Goal: Task Accomplishment & Management: Use online tool/utility

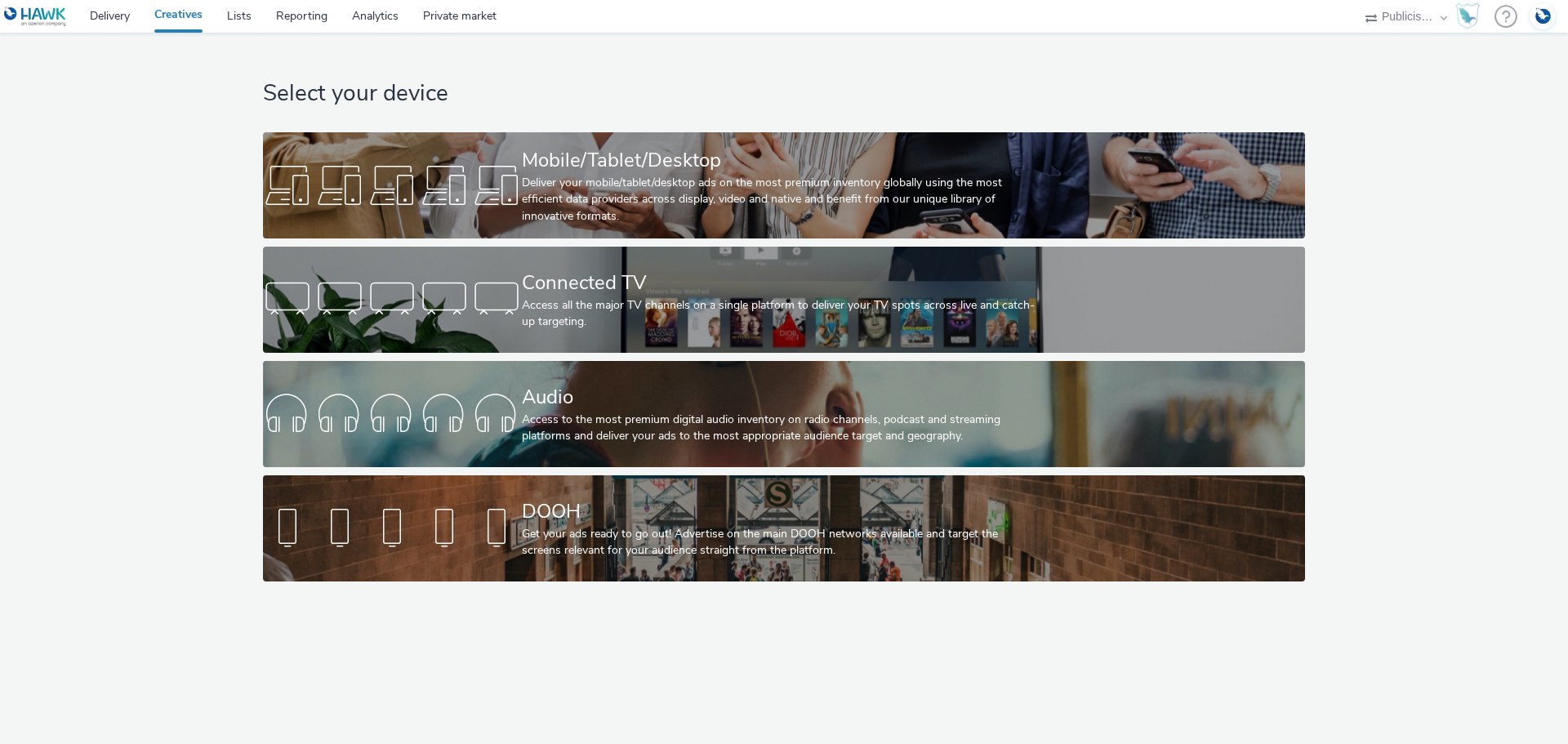
select select "a1548b1e-0fde-418e-992c-2e089afb3761"
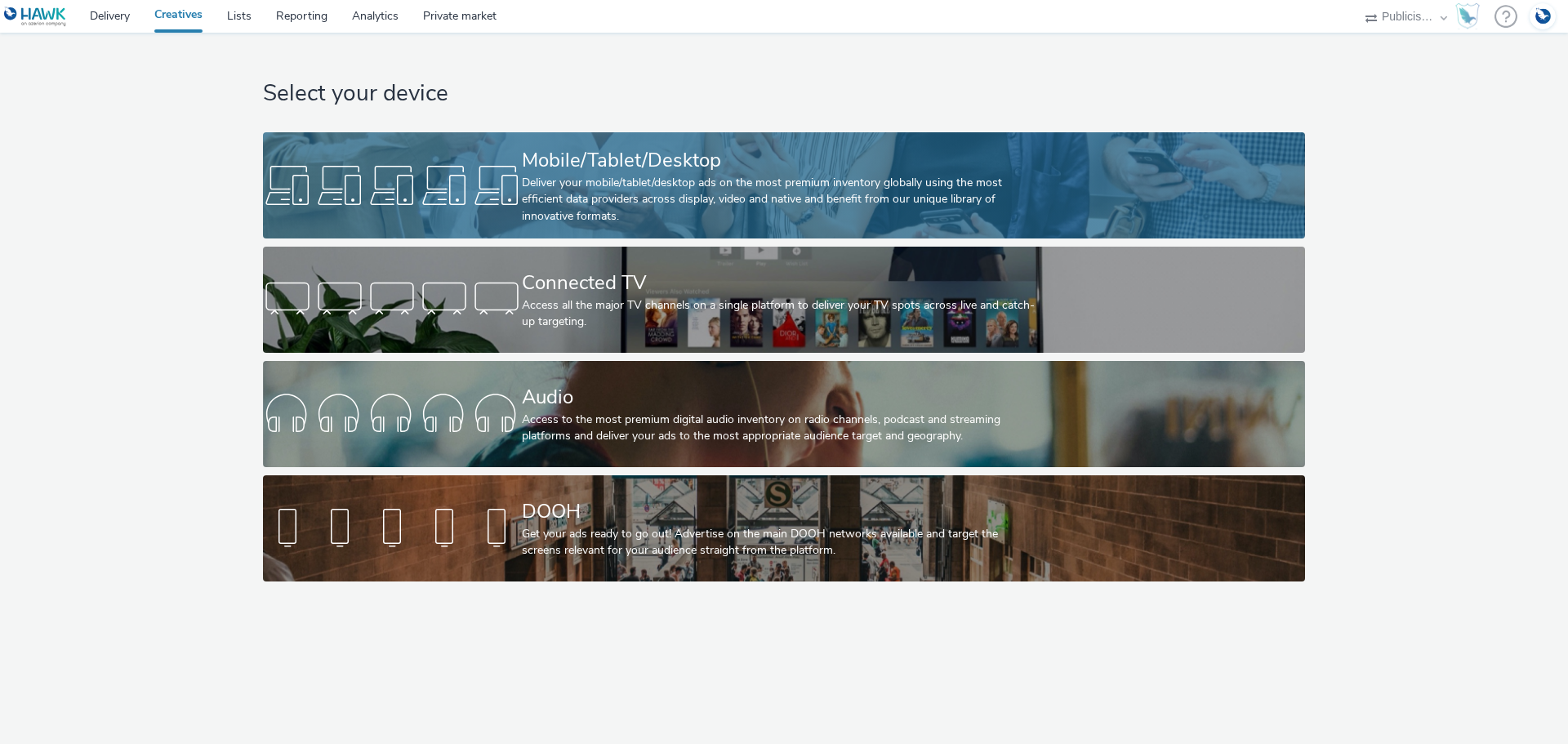
click at [490, 182] on div at bounding box center [392, 185] width 259 height 52
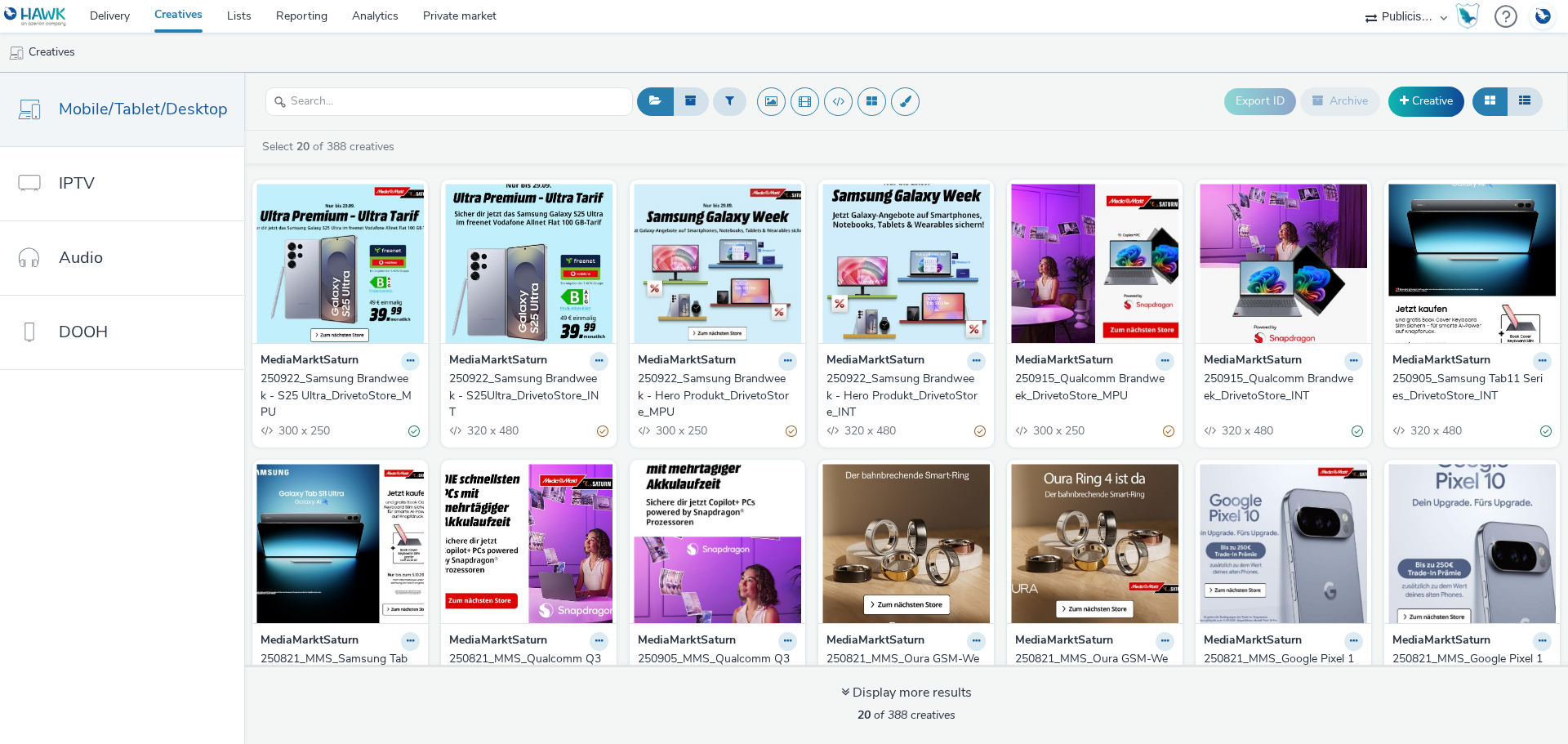
click at [407, 359] on icon at bounding box center [410, 361] width 7 height 10
click at [452, 120] on div at bounding box center [449, 101] width 367 height 40
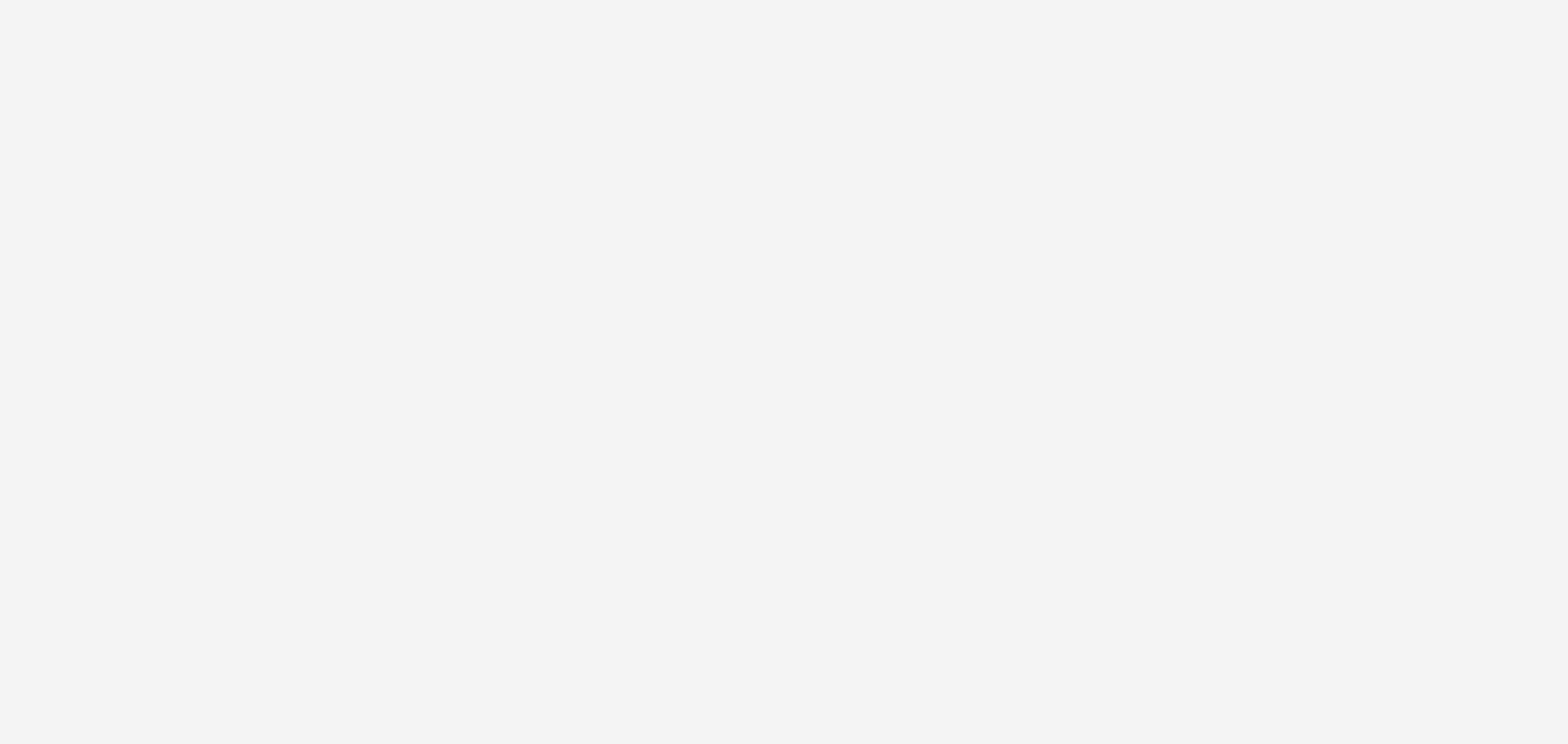
select select "a1548b1e-0fde-418e-992c-2e089afb3761"
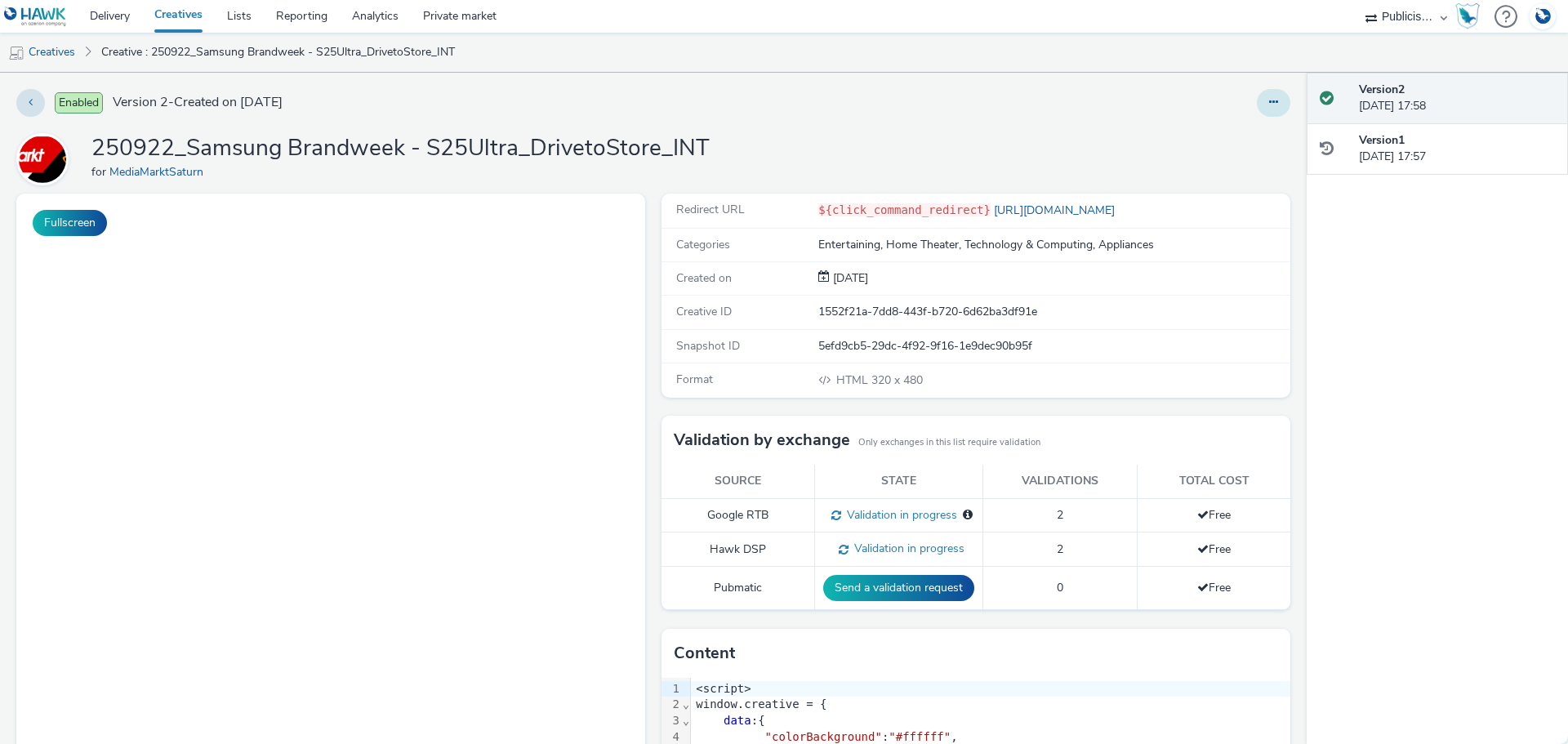
click at [1269, 106] on icon at bounding box center [1273, 102] width 9 height 12
click at [1187, 133] on link "Edit" at bounding box center [1229, 136] width 123 height 33
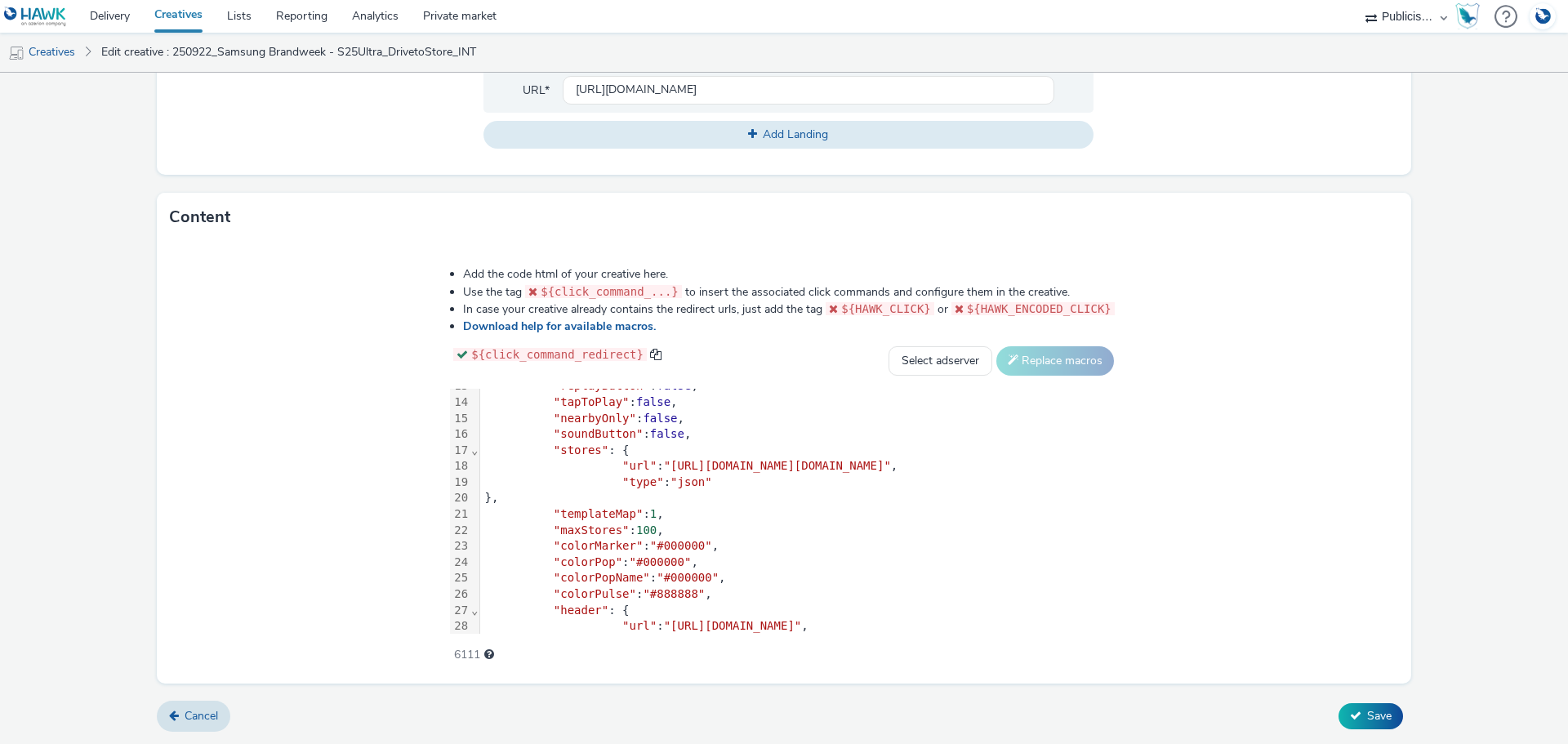
scroll to position [541, 0]
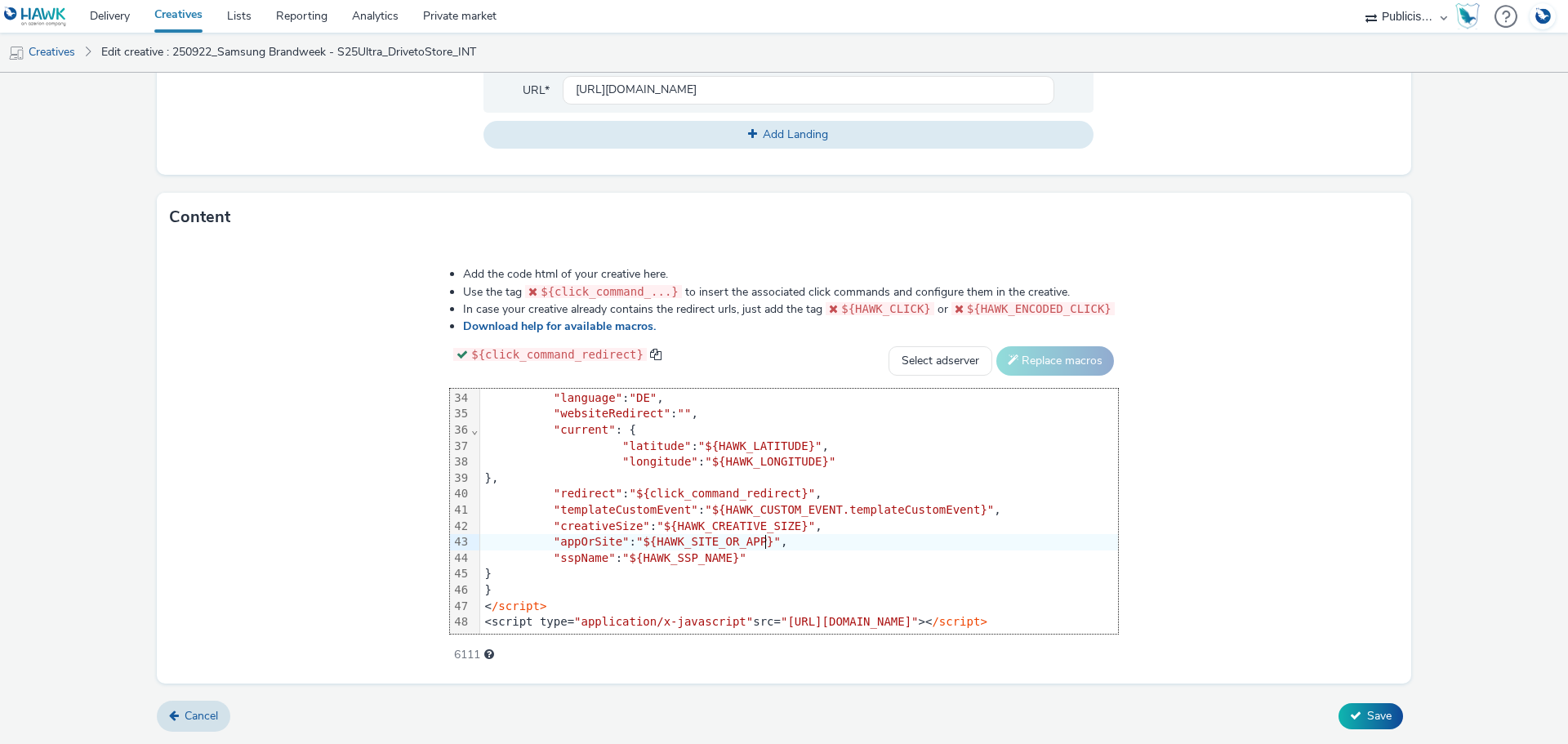
click at [799, 534] on div ""appOrSite" : "${HAWK_SITE_OR_APP}" ," at bounding box center [1081, 542] width 1201 height 16
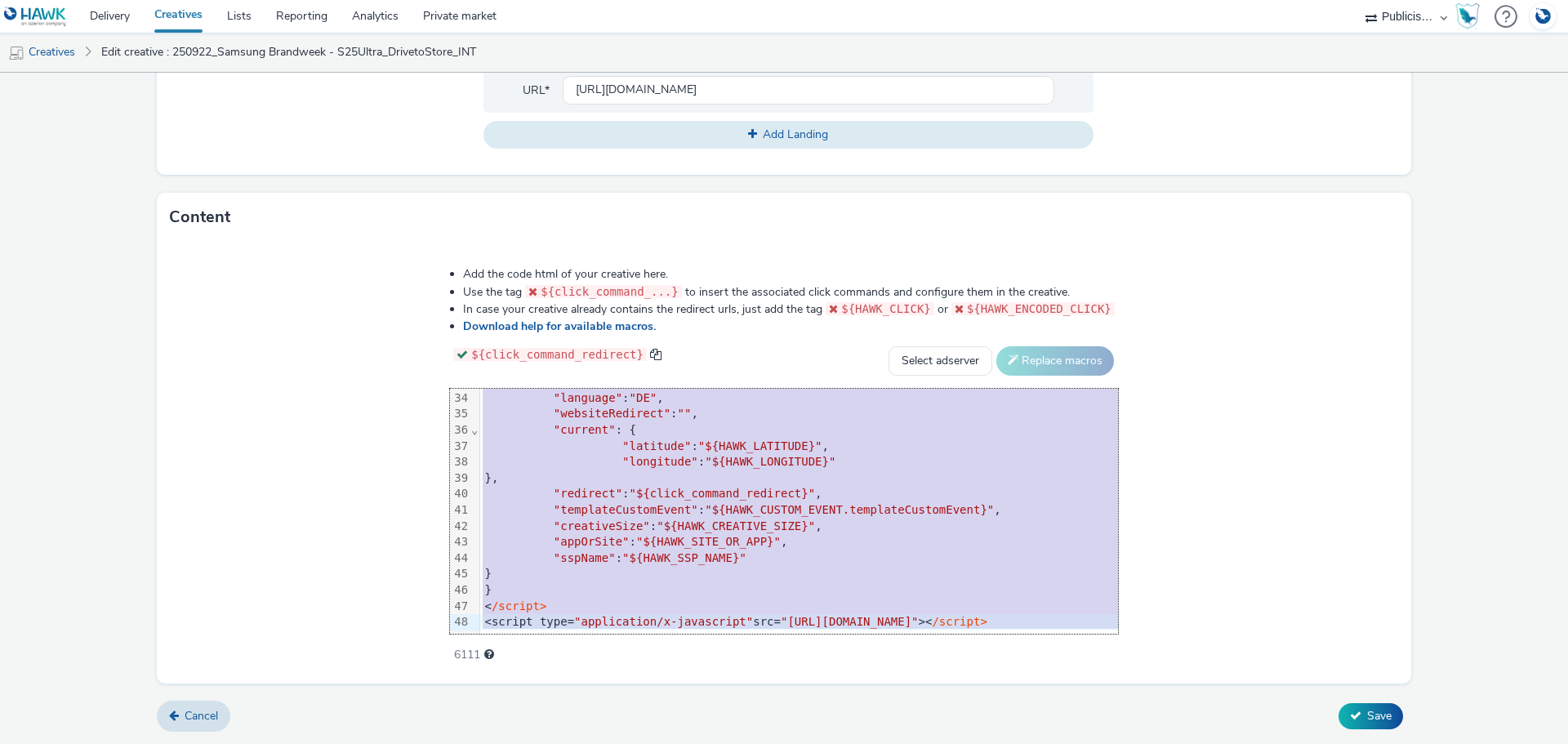
copy div "<script> window.creative = { data :{ "colorBackground" : "#ffffff" , "expand" :…"
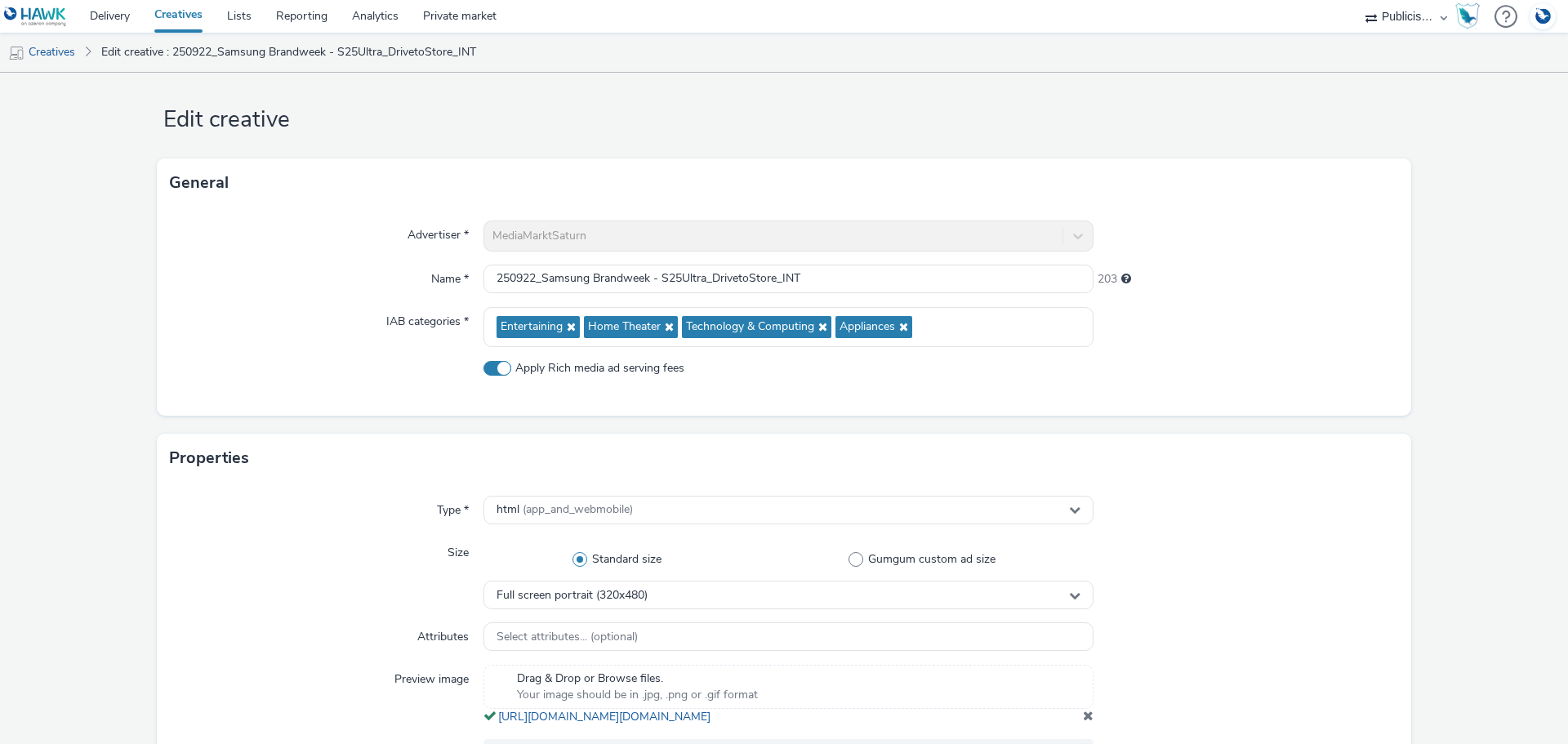
scroll to position [0, 0]
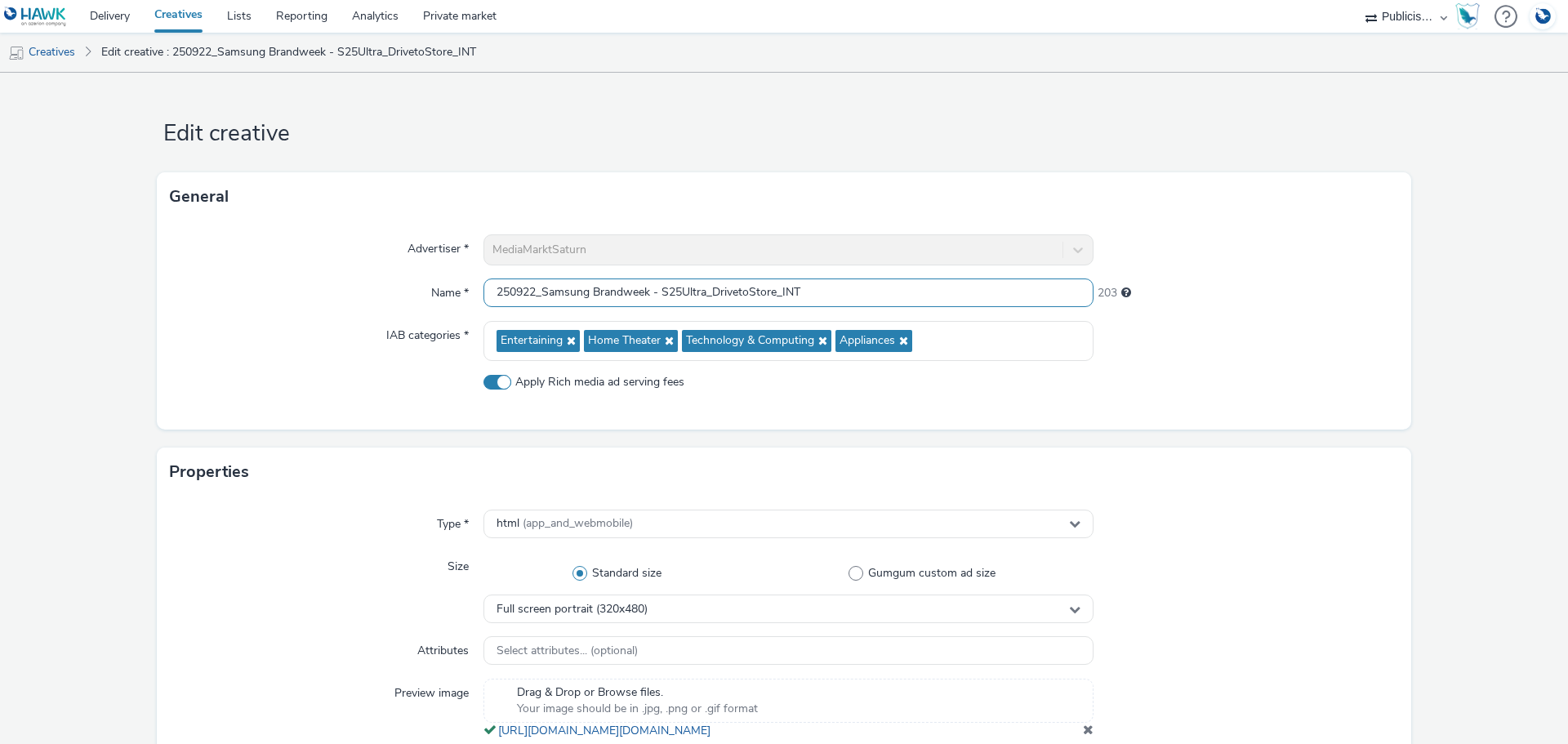
drag, startPoint x: 541, startPoint y: 296, endPoint x: 703, endPoint y: 292, distance: 162.0
click at [703, 292] on input "250922_Samsung Brandweek - S25Ultra_DrivetoStore_INT" at bounding box center [789, 292] width 610 height 29
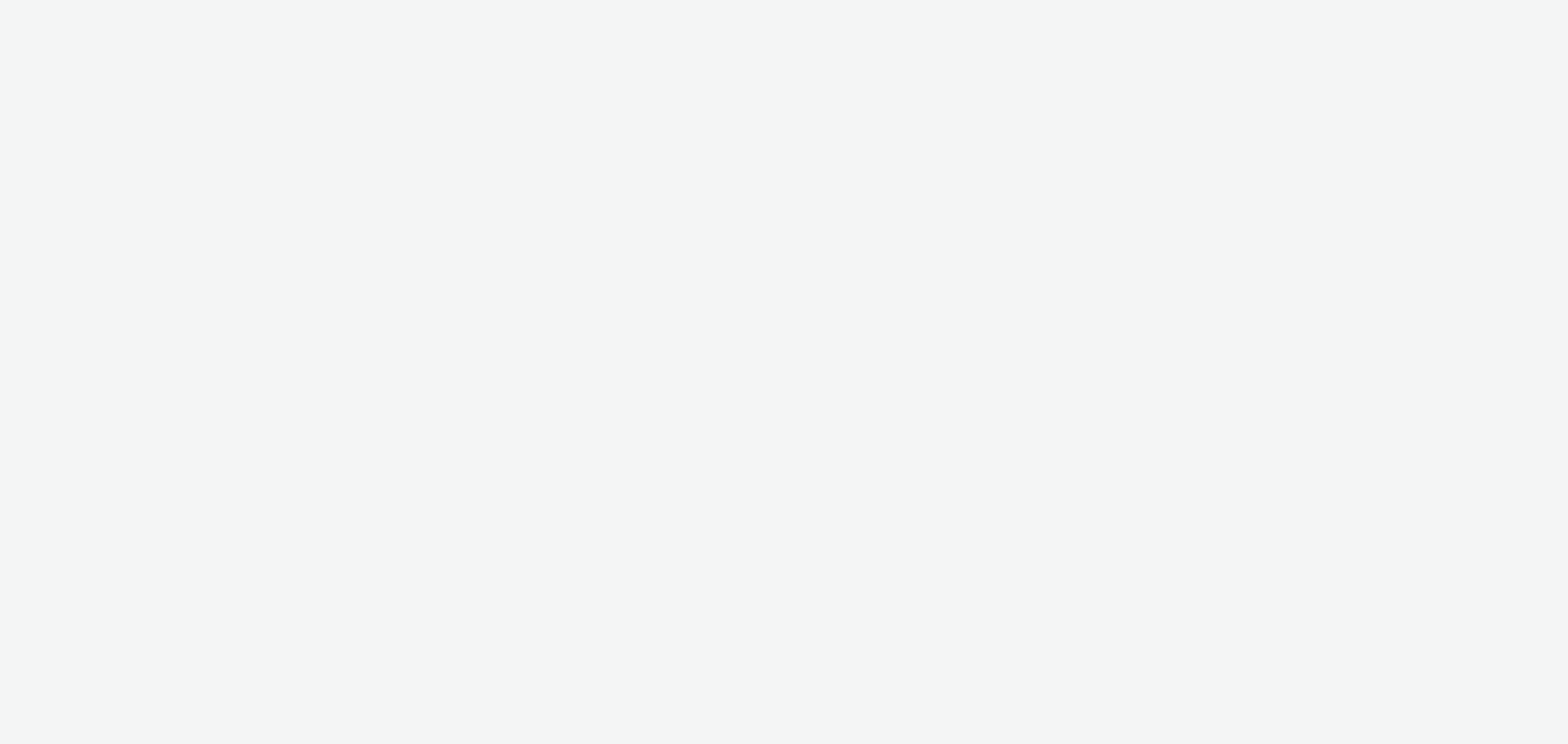
select select "a1548b1e-0fde-418e-992c-2e089afb3761"
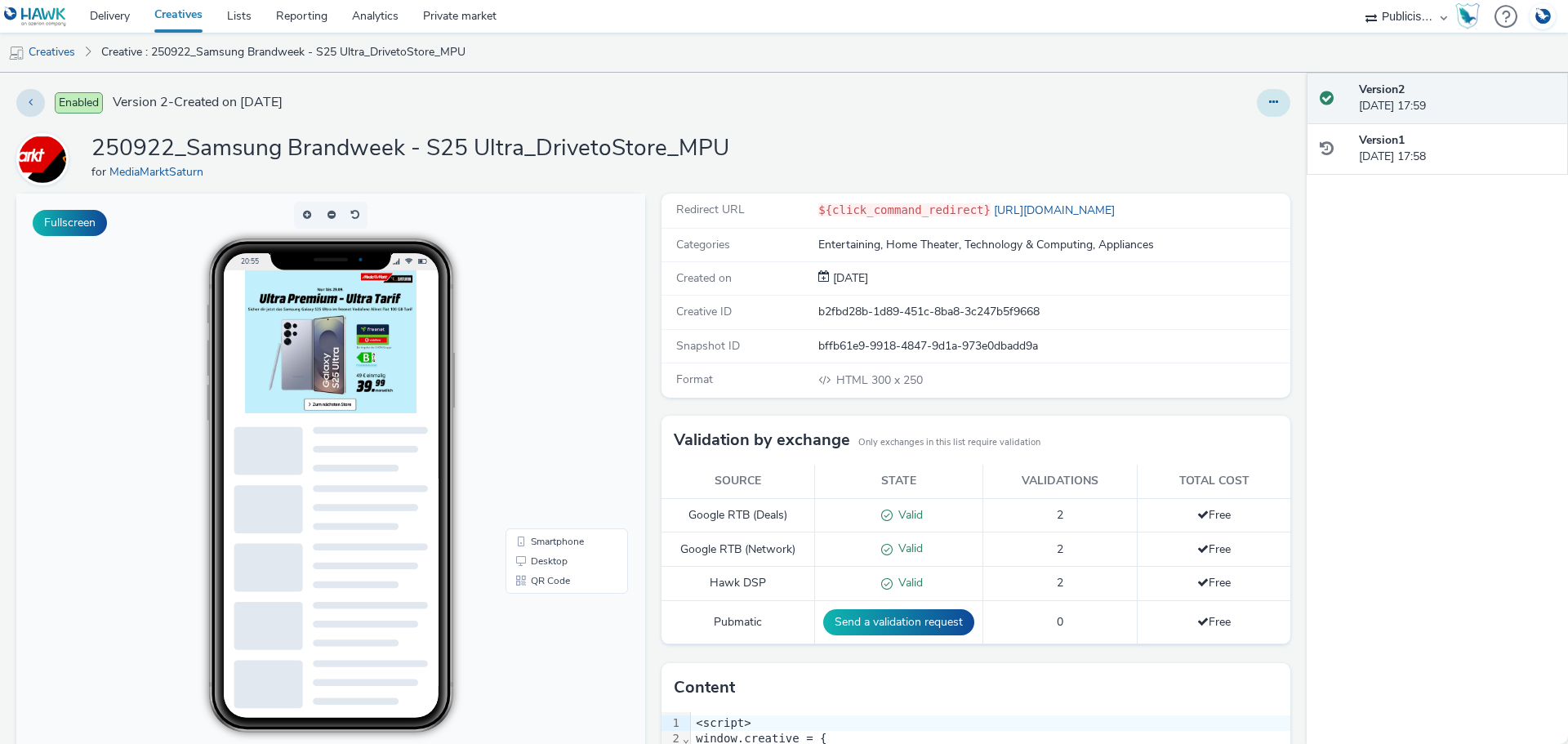
click at [1257, 99] on button at bounding box center [1273, 103] width 34 height 28
click at [1232, 134] on link "Edit" at bounding box center [1229, 136] width 123 height 33
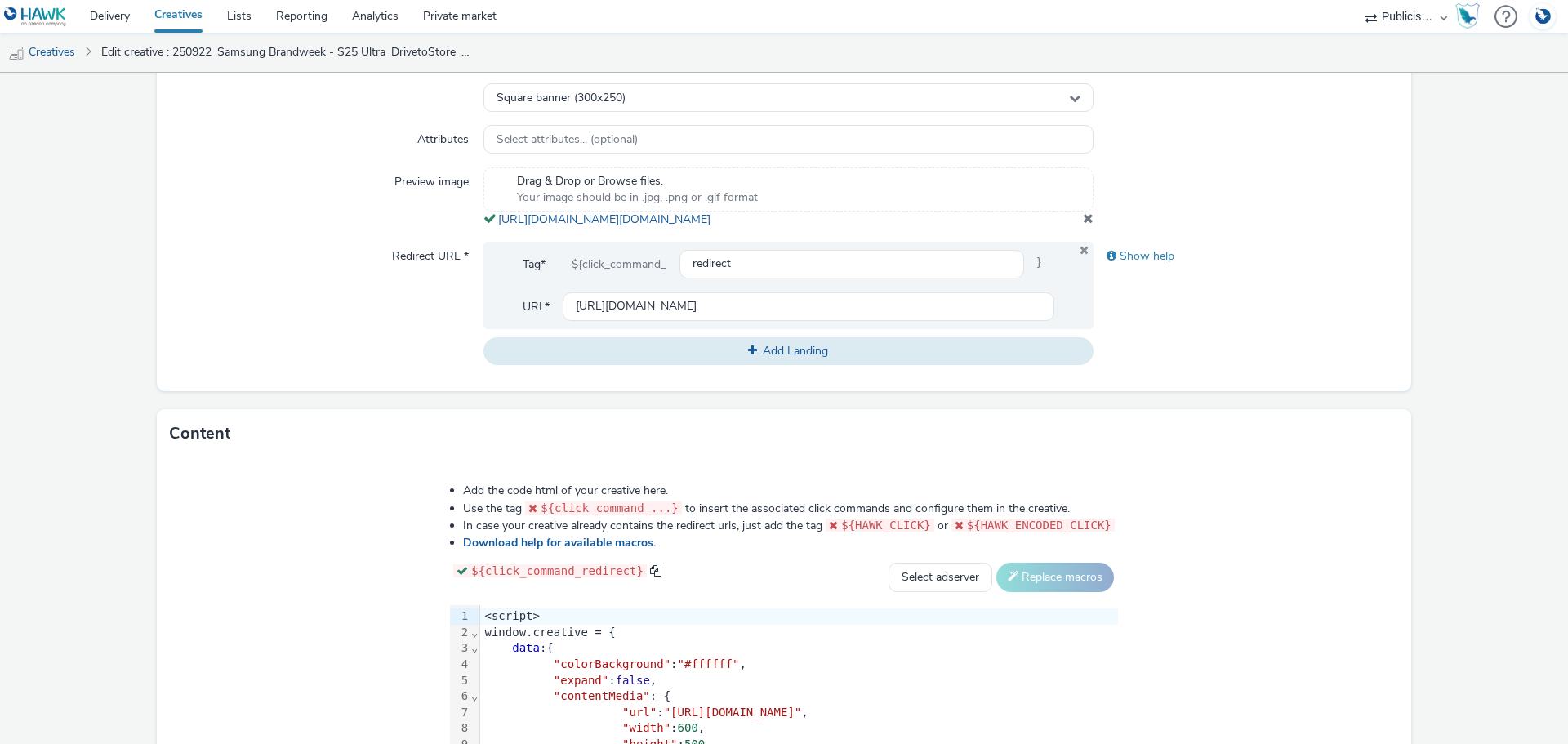
scroll to position [653, 0]
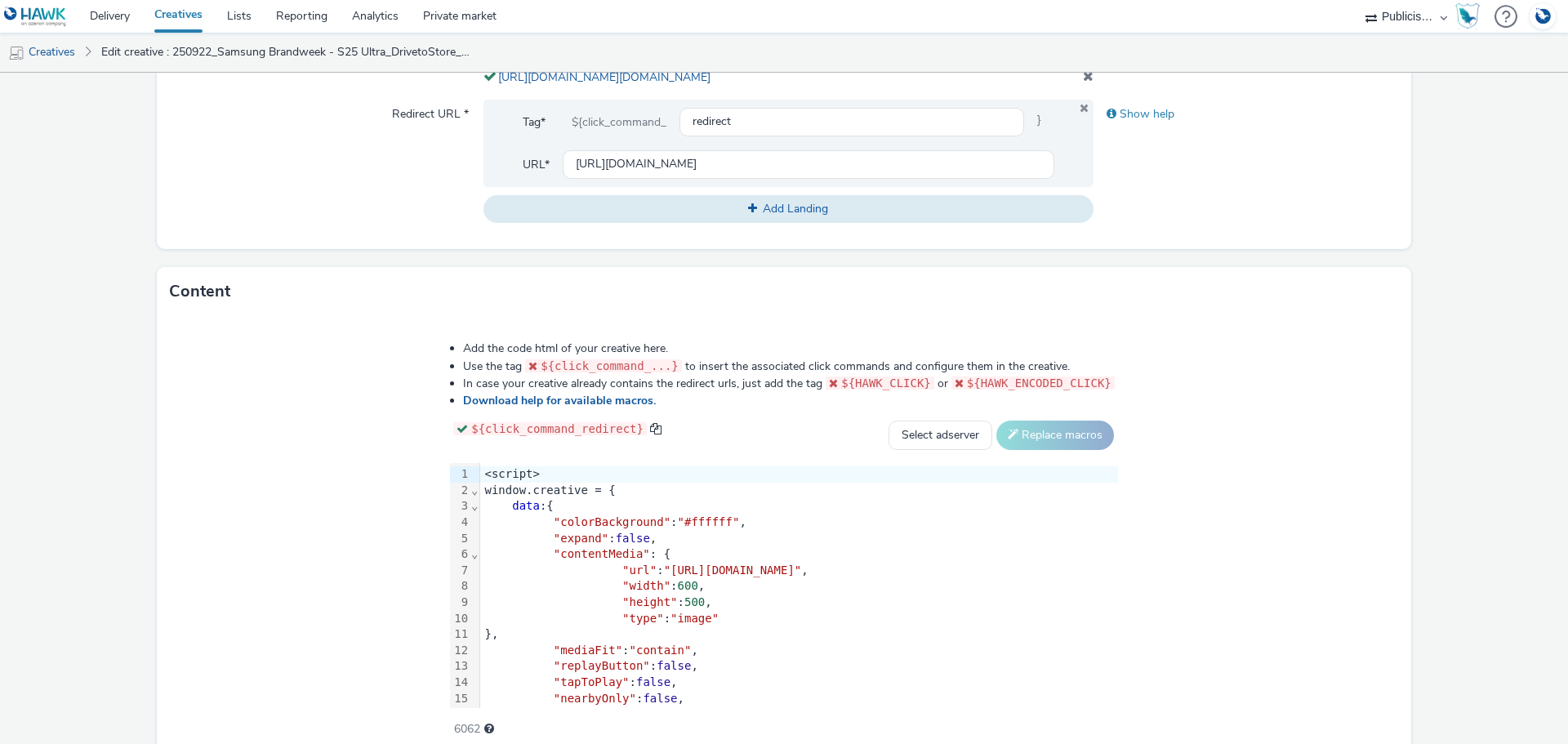
click at [1038, 611] on div ""height" : 500 ," at bounding box center [799, 602] width 638 height 16
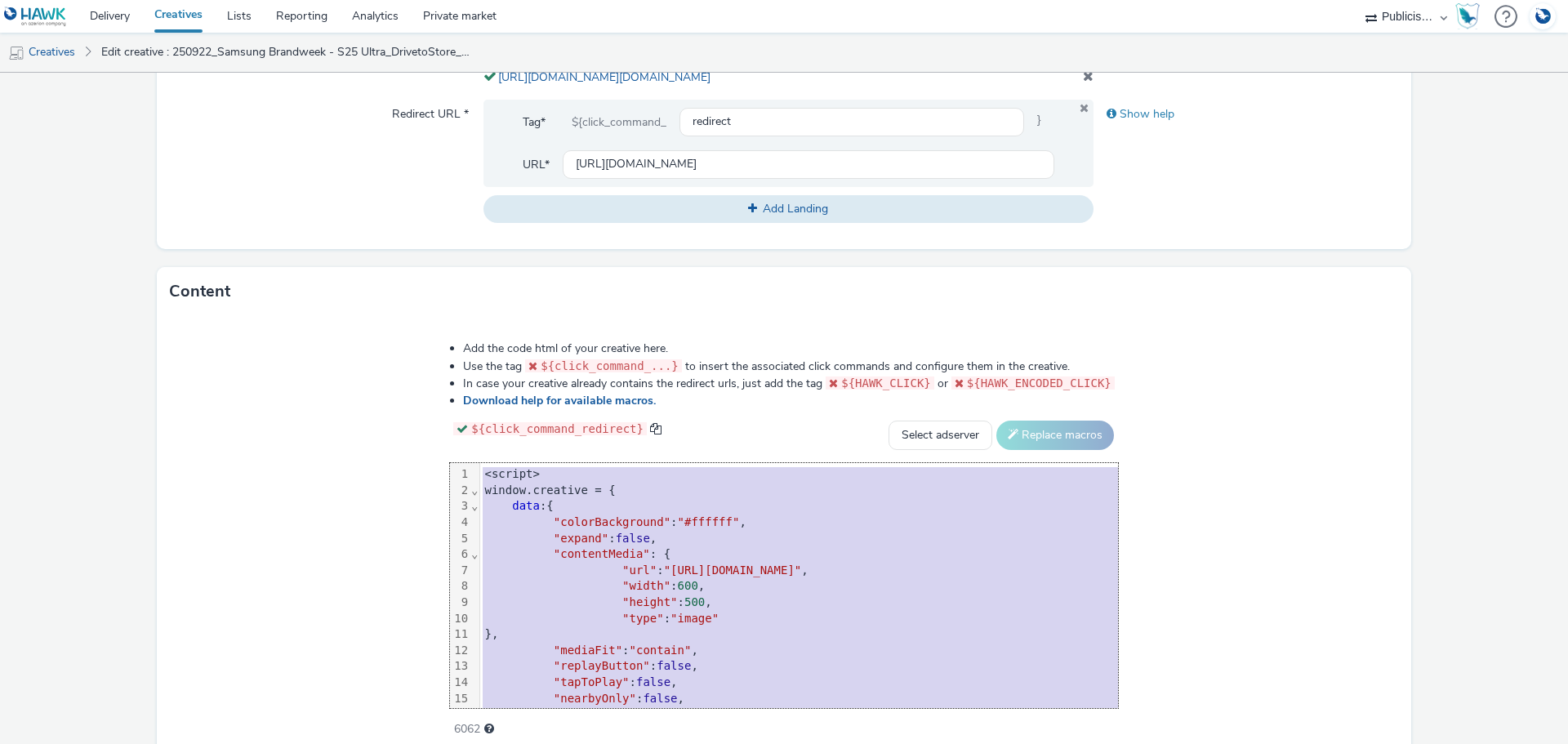
copy div "<script> window.creative = { data :{ "colorBackground" : "#ffffff" , "expand" :…"
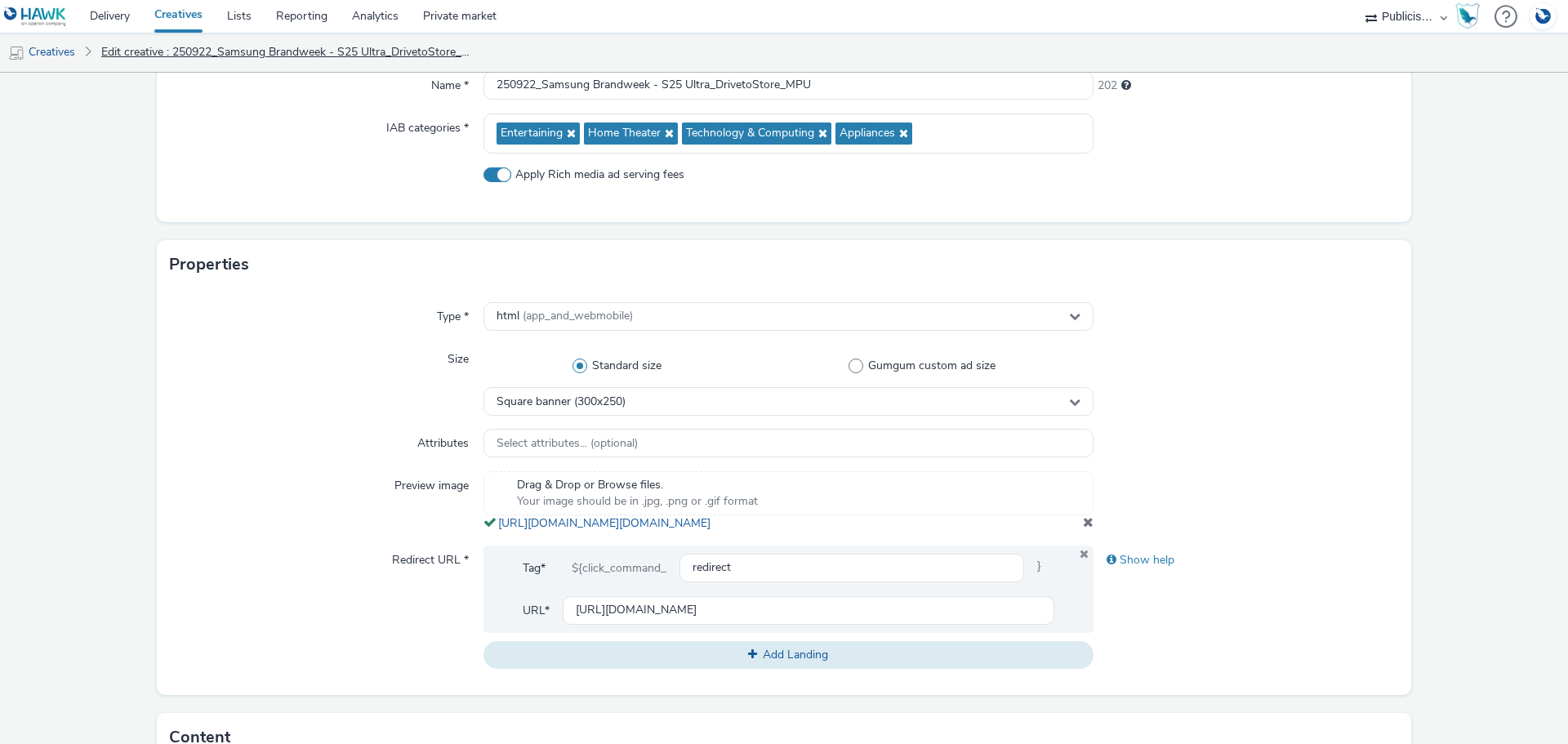
scroll to position [0, 0]
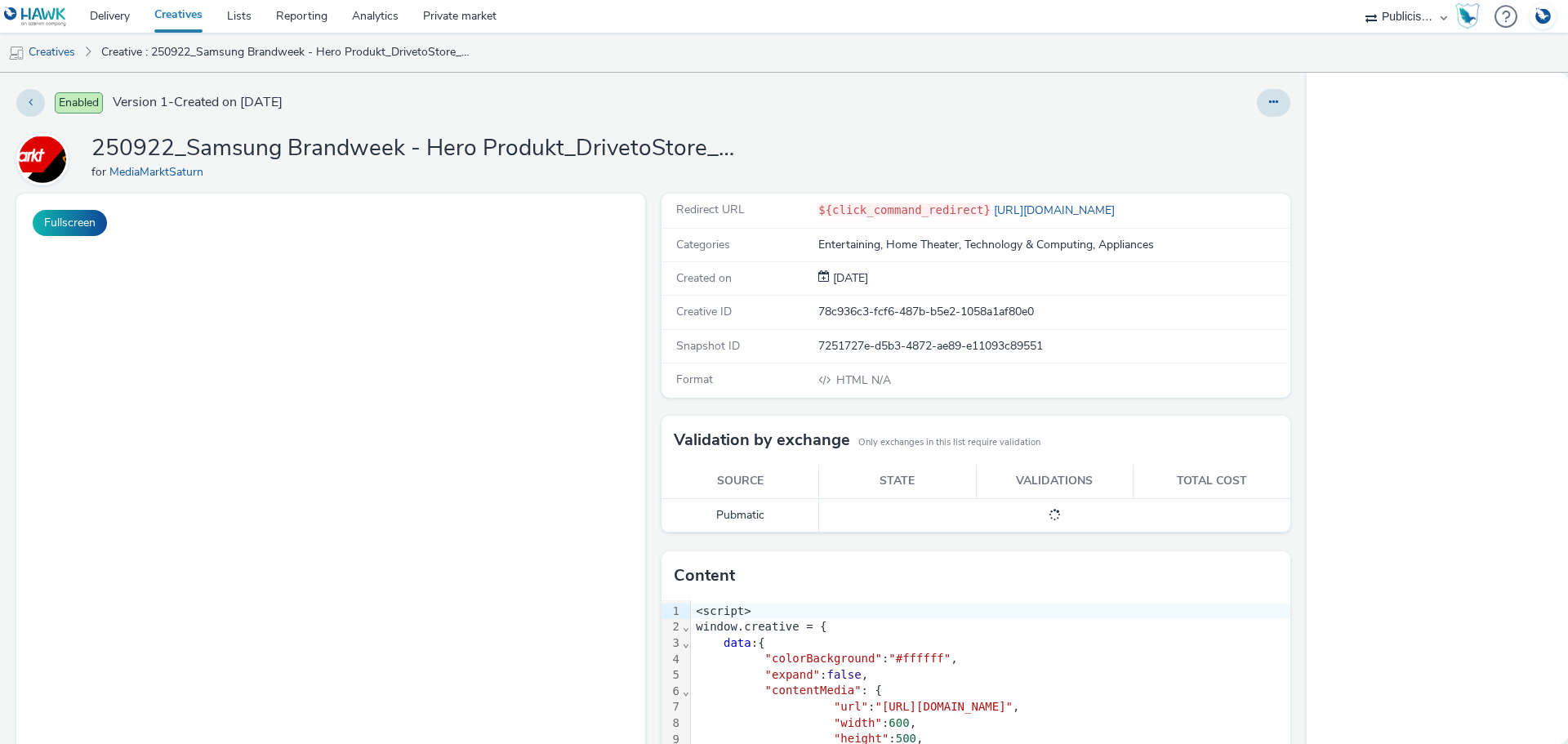
select select "a1548b1e-0fde-418e-992c-2e089afb3761"
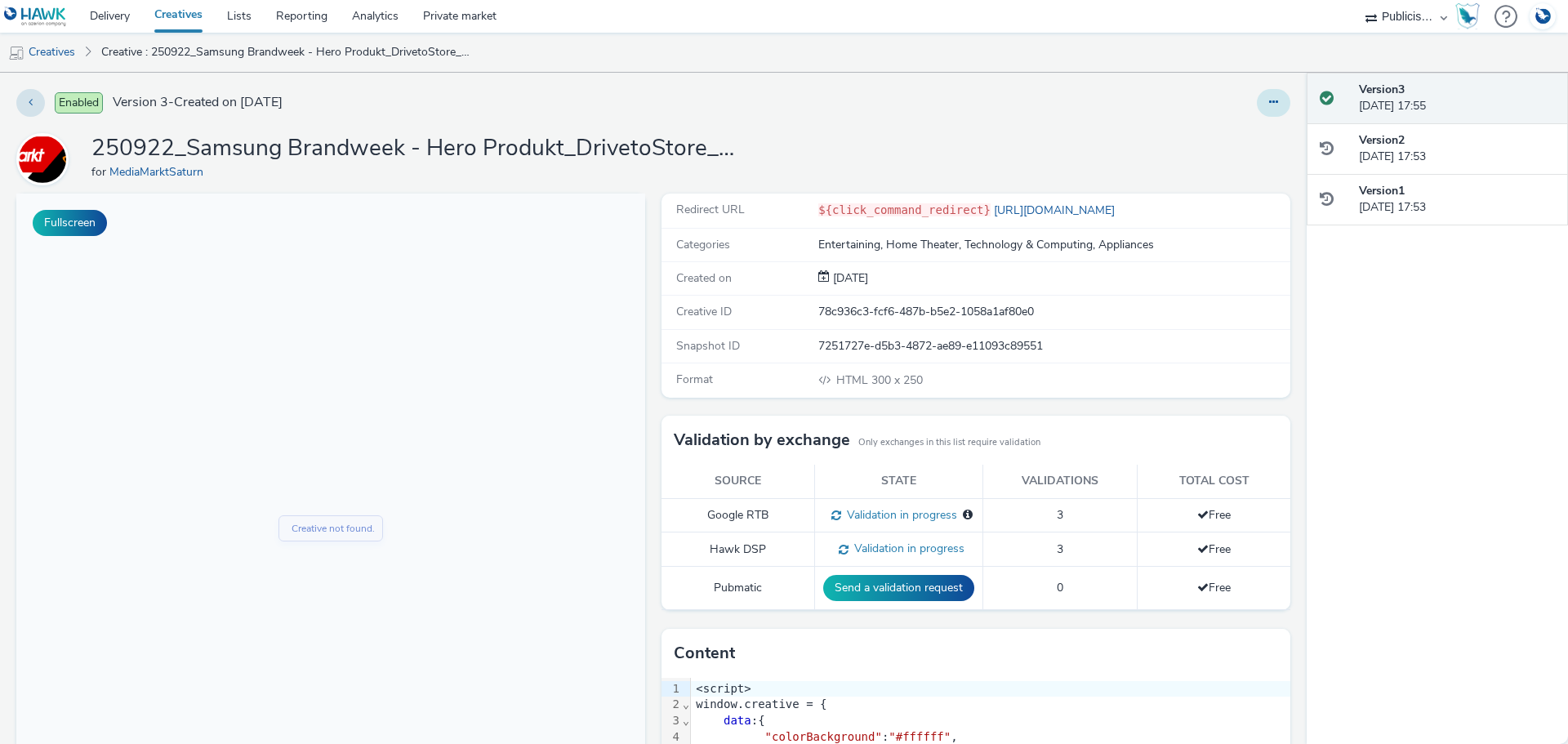
click at [1269, 100] on icon at bounding box center [1273, 102] width 9 height 12
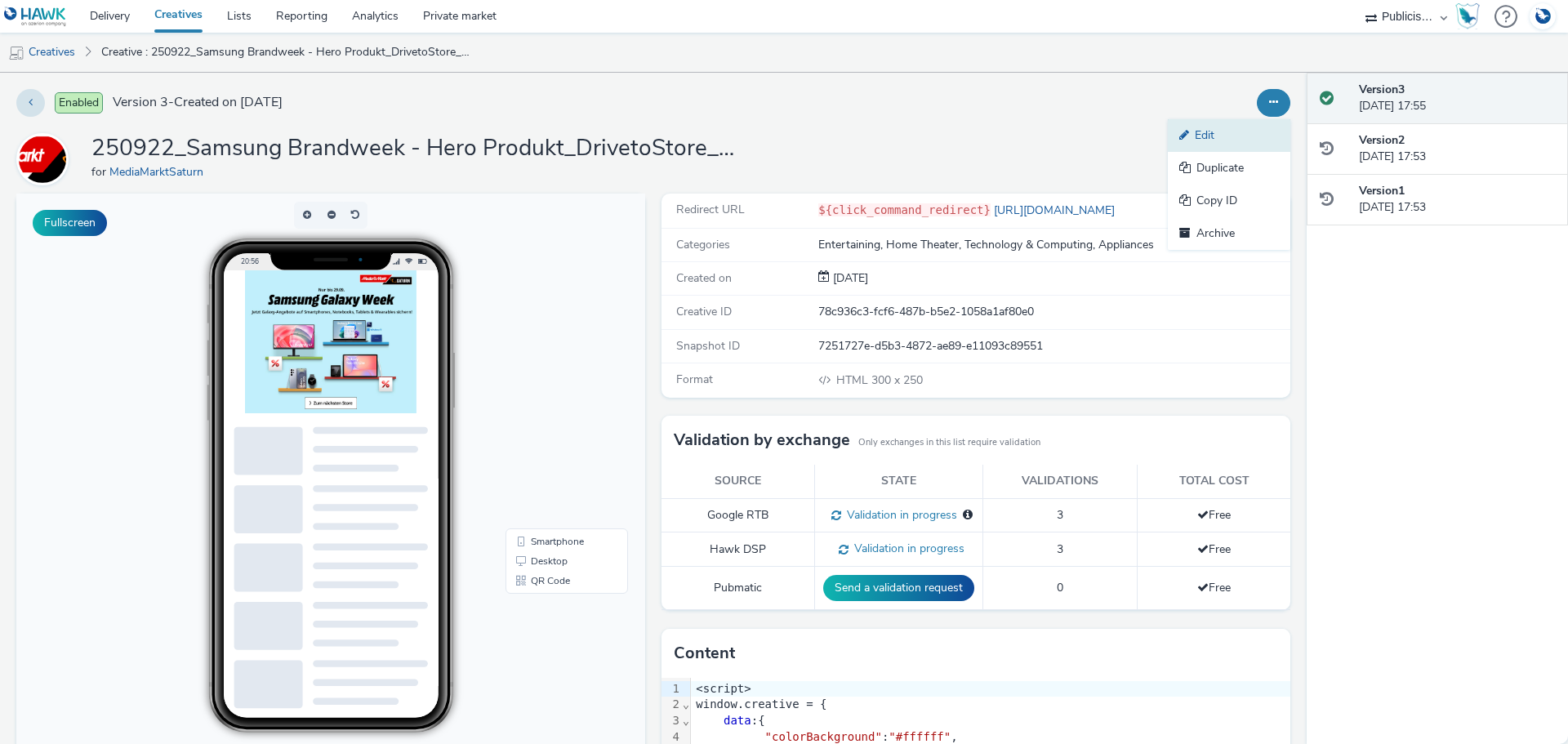
click at [1208, 136] on link "Edit" at bounding box center [1229, 136] width 123 height 33
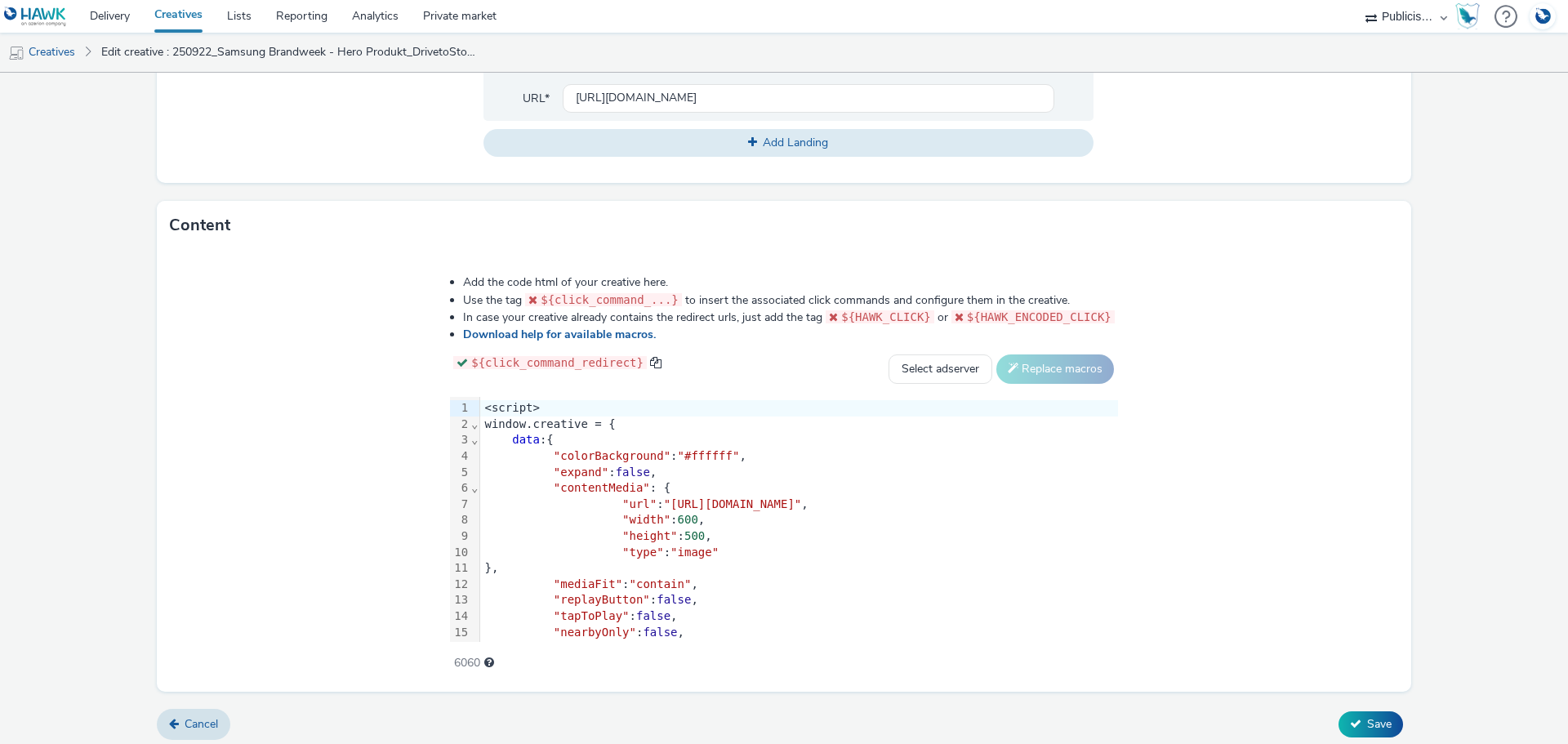
scroll to position [742, 0]
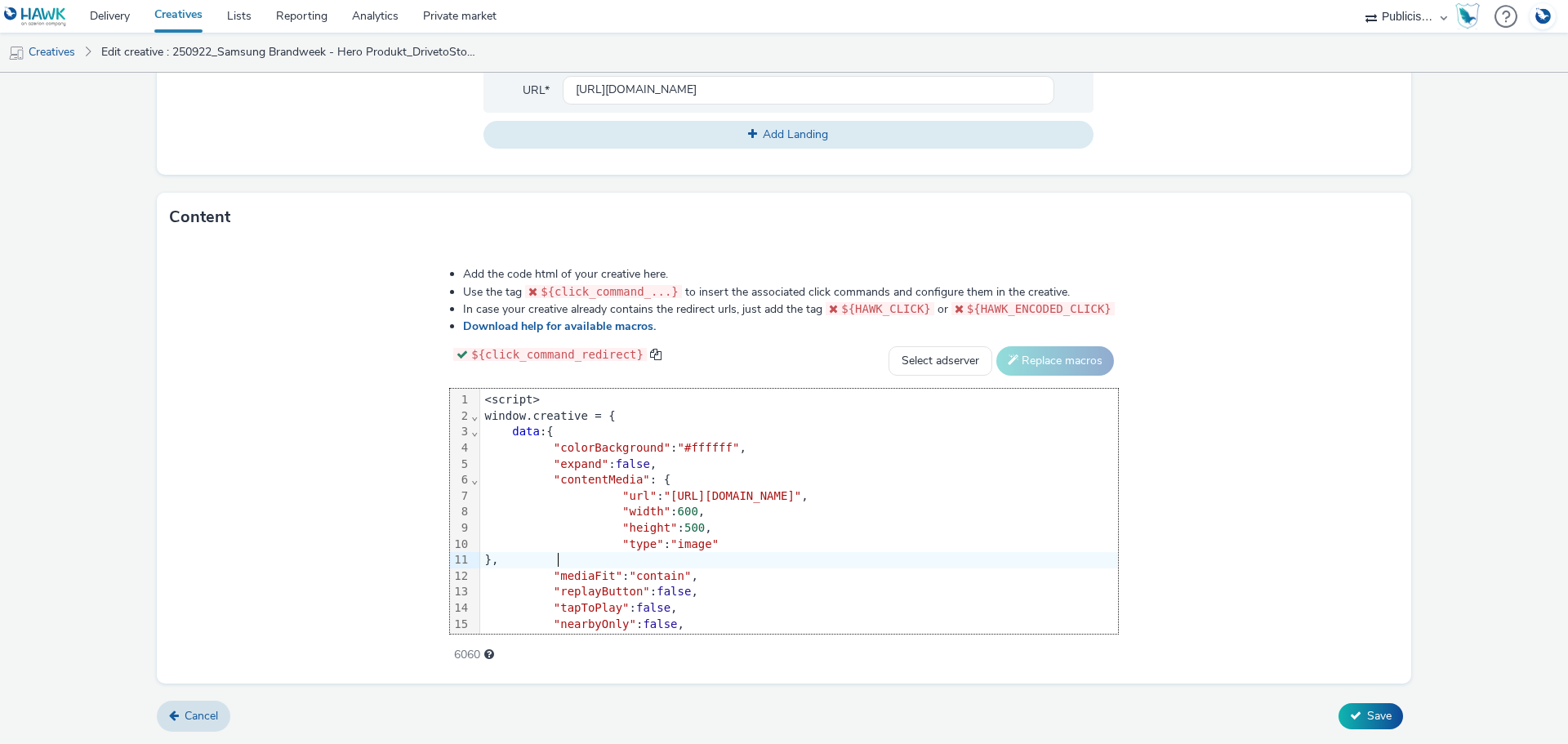
click at [713, 555] on div "}," at bounding box center [1081, 560] width 1201 height 16
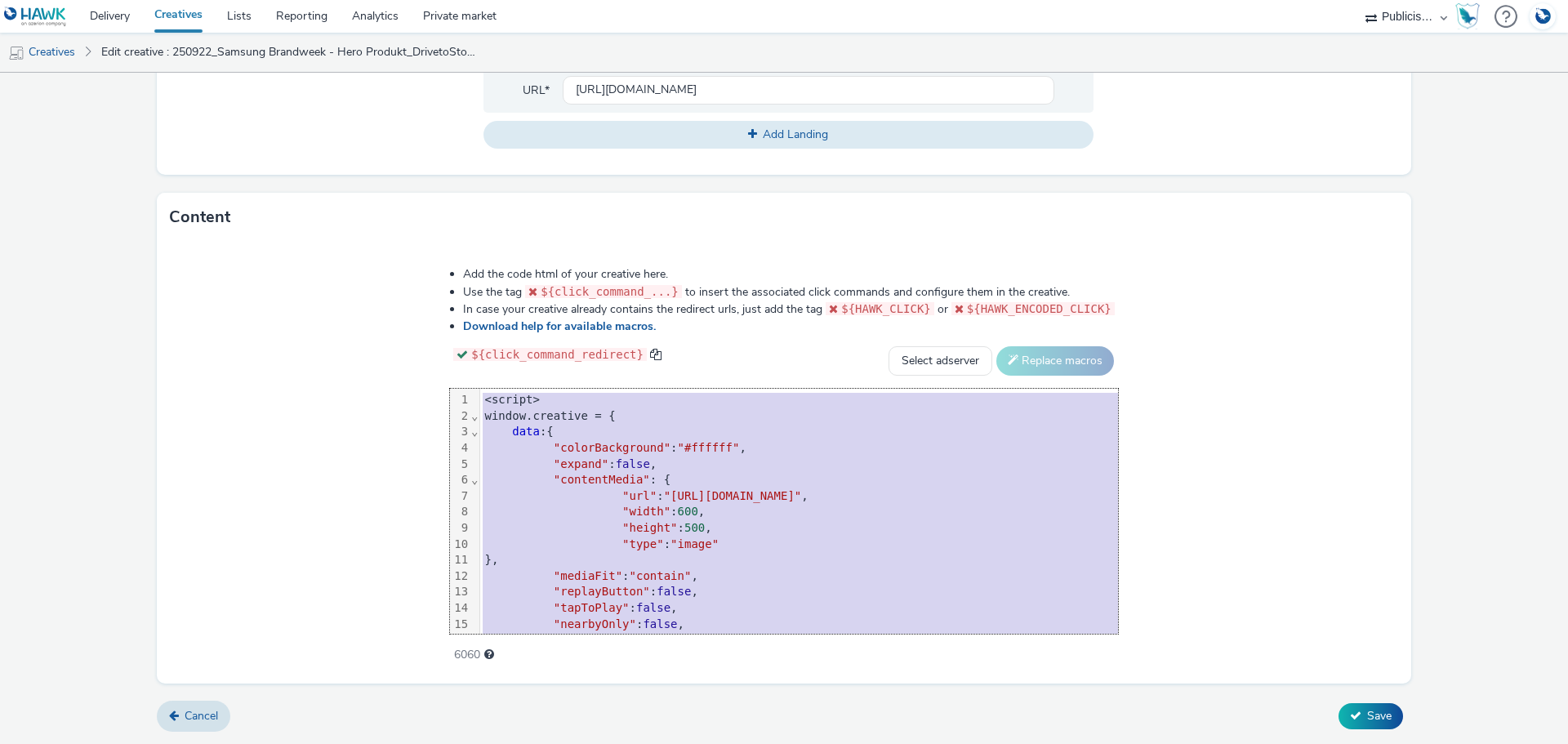
copy div "<script> window.creative = { data :{ "colorBackground" : "#ffffff" , "expand" :…"
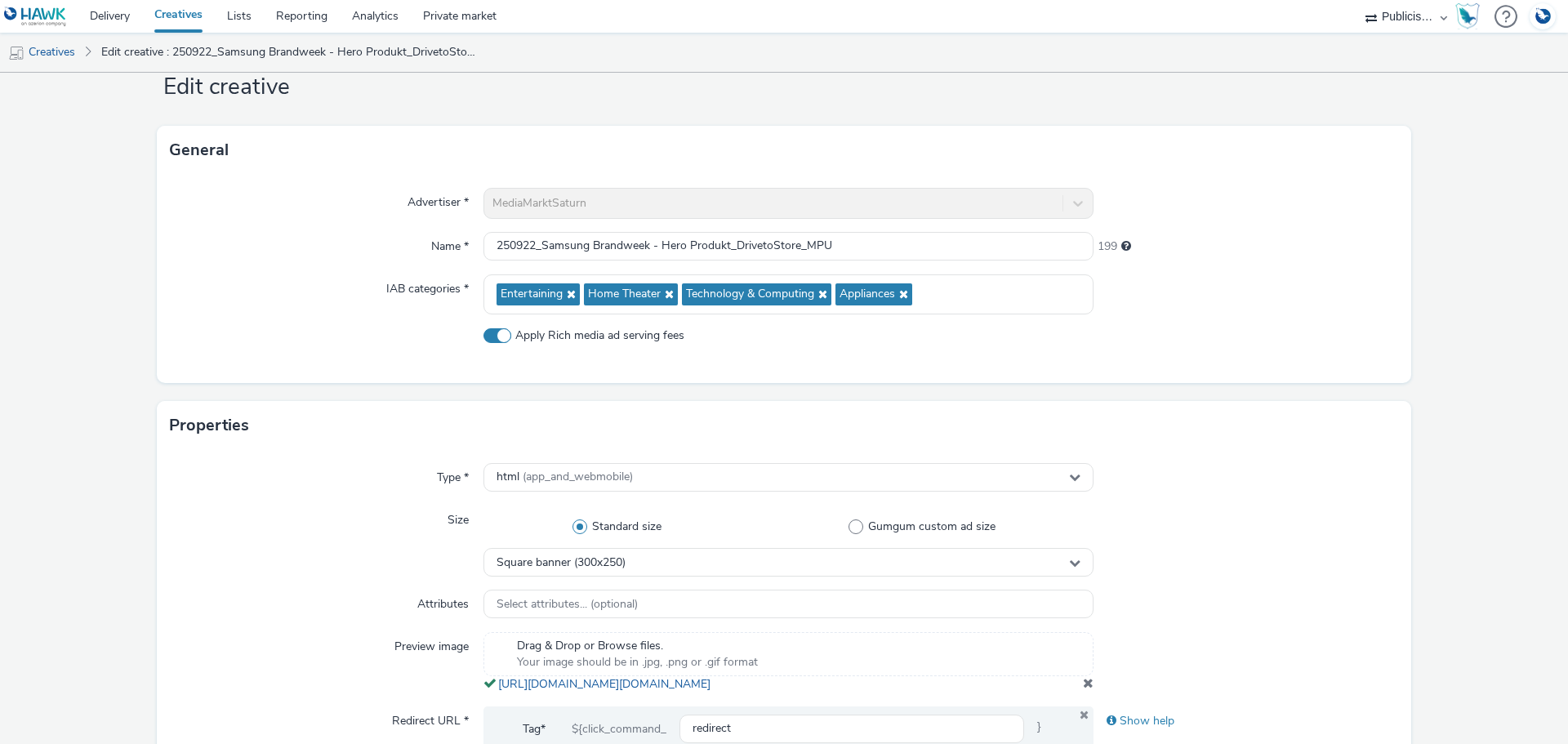
scroll to position [0, 0]
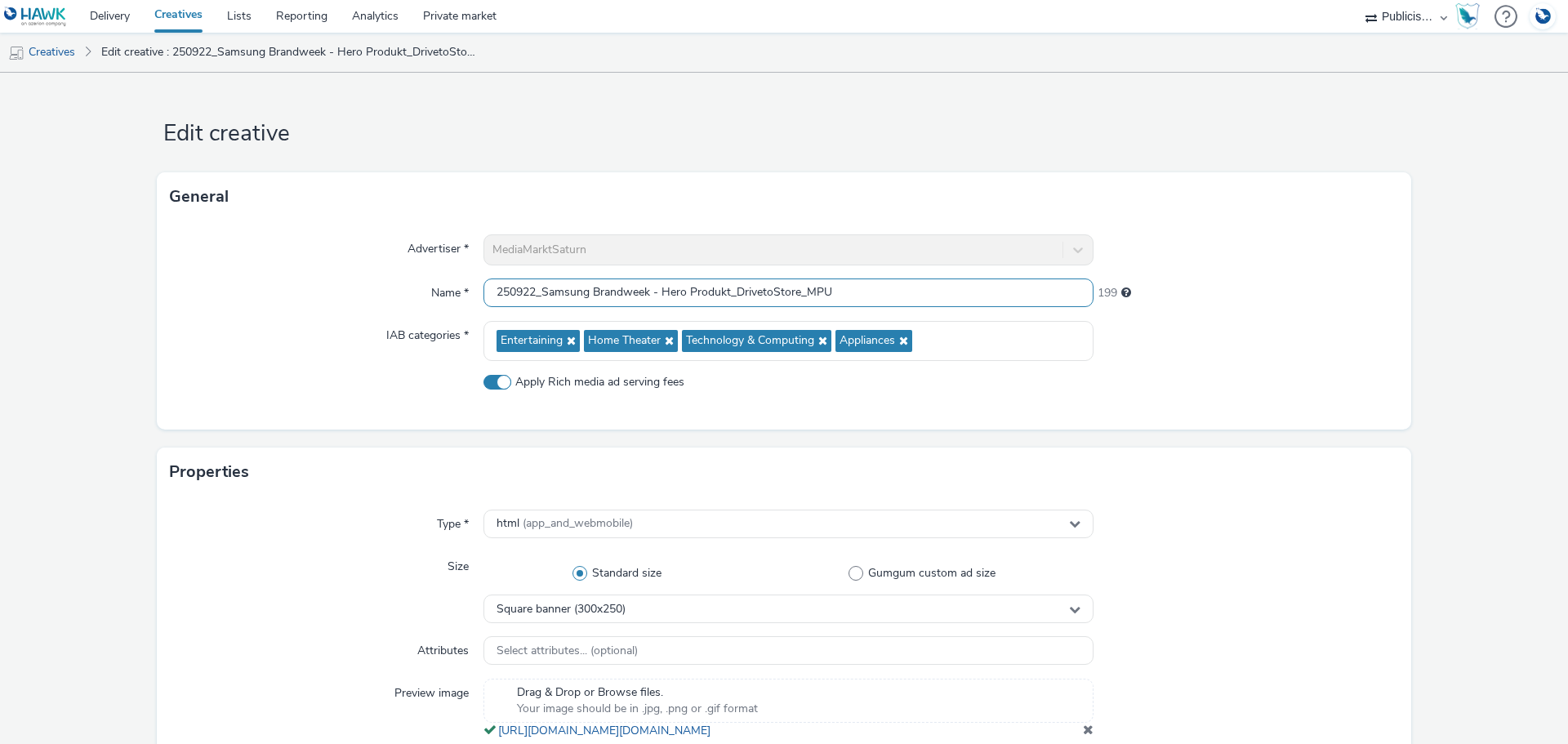
click at [721, 293] on input "250922_Samsung Brandweek - Hero Produkt_DrivetoStore_MPU" at bounding box center [789, 292] width 610 height 29
drag, startPoint x: 728, startPoint y: 291, endPoint x: 660, endPoint y: 292, distance: 68.0
click at [660, 292] on input "250922_Samsung Brandweek - Hero Produkt_DrivetoStore_MPU" at bounding box center [789, 292] width 610 height 29
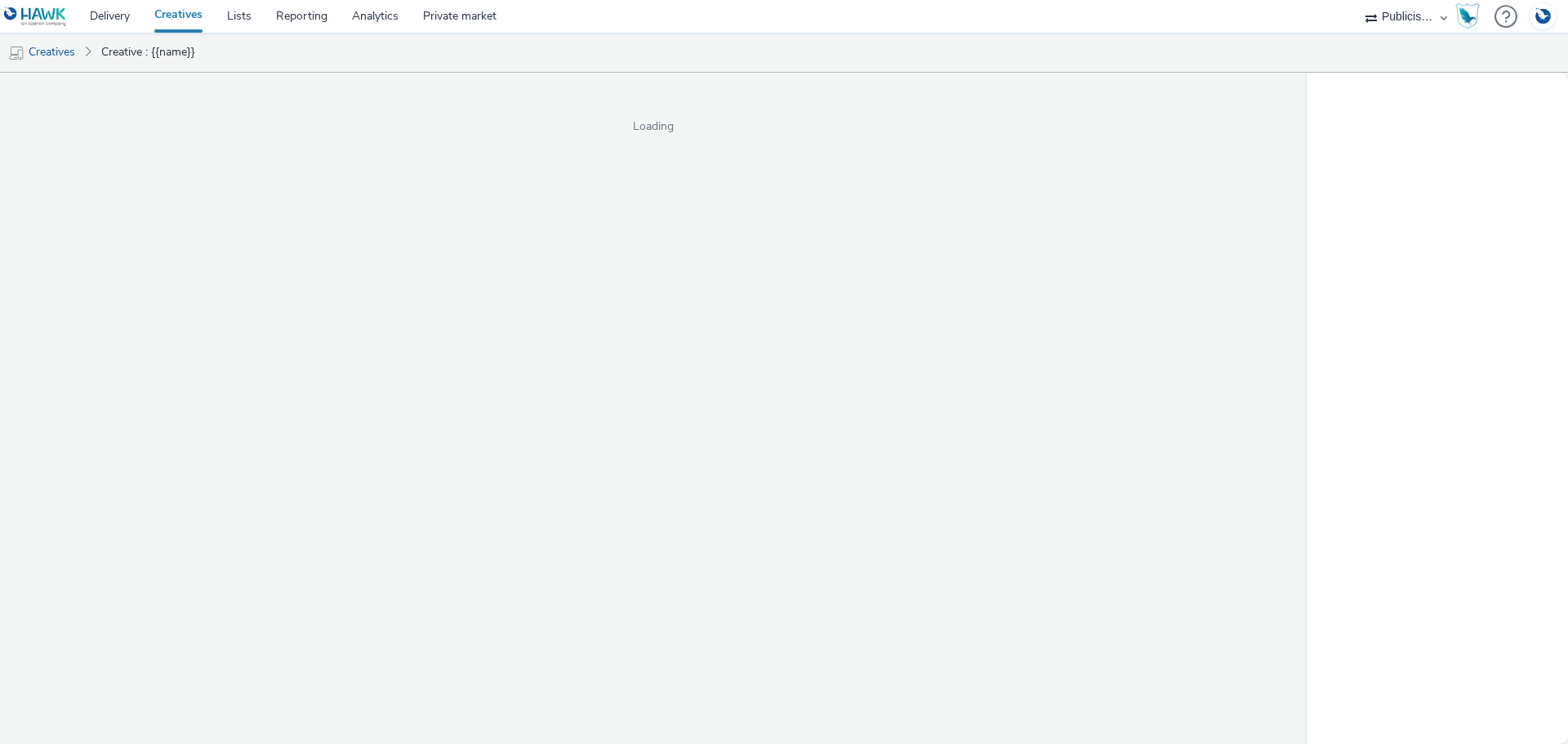
select select "a1548b1e-0fde-418e-992c-2e089afb3761"
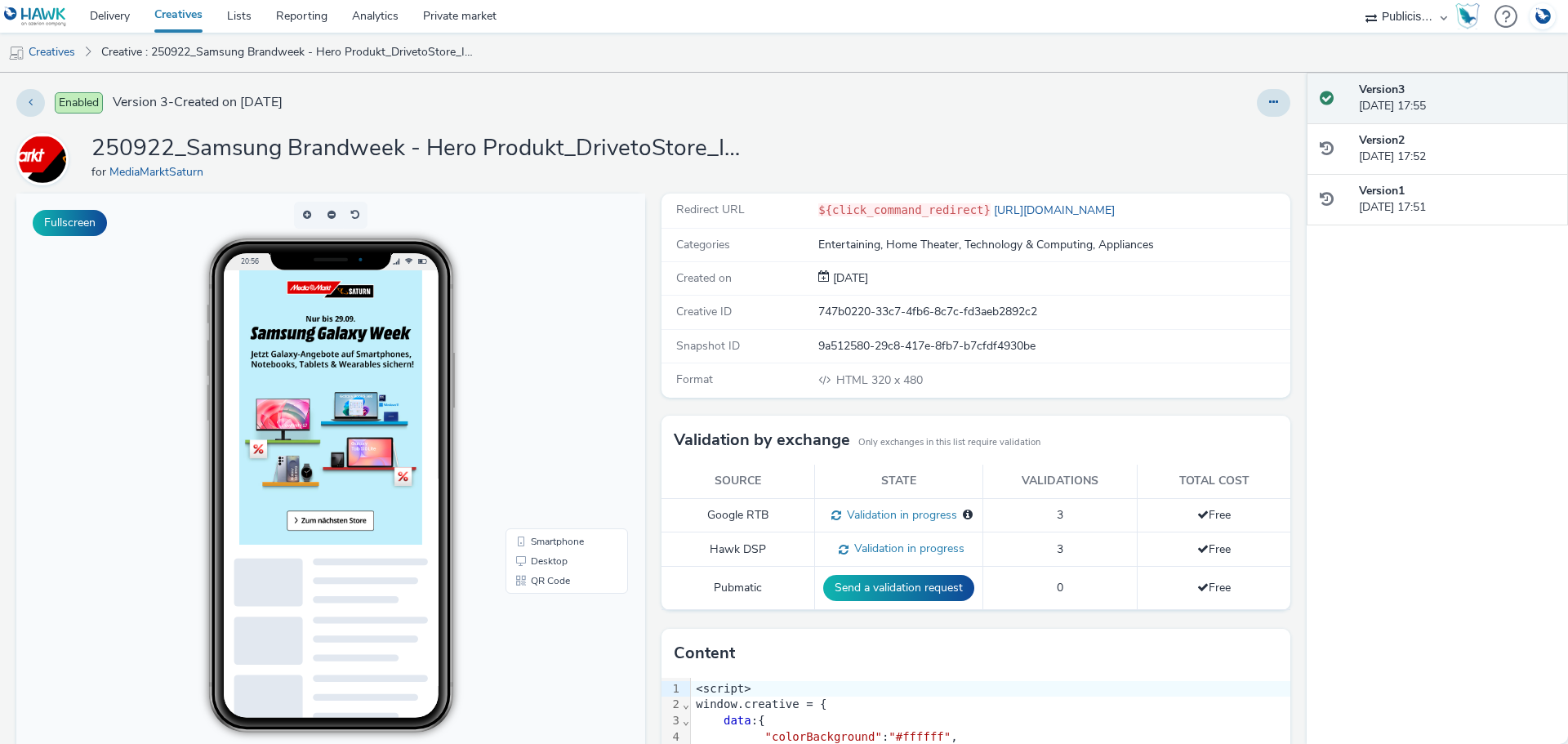
click at [1275, 112] on div at bounding box center [1273, 103] width 34 height 28
click at [1257, 104] on button at bounding box center [1273, 103] width 34 height 28
click at [1240, 137] on link "Edit" at bounding box center [1229, 136] width 123 height 33
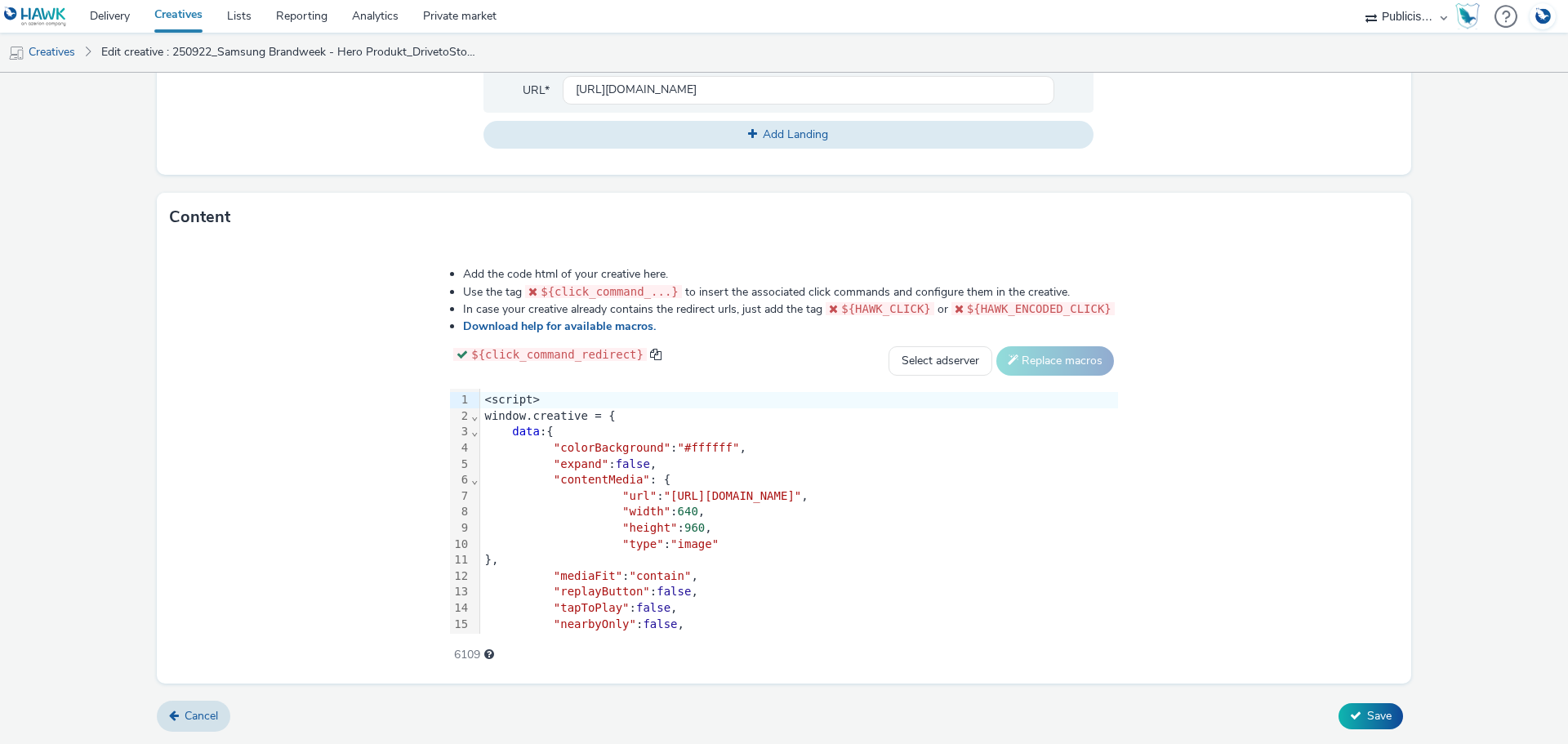
scroll to position [742, 0]
click at [688, 548] on div ""type" : "image"" at bounding box center [1081, 545] width 1201 height 16
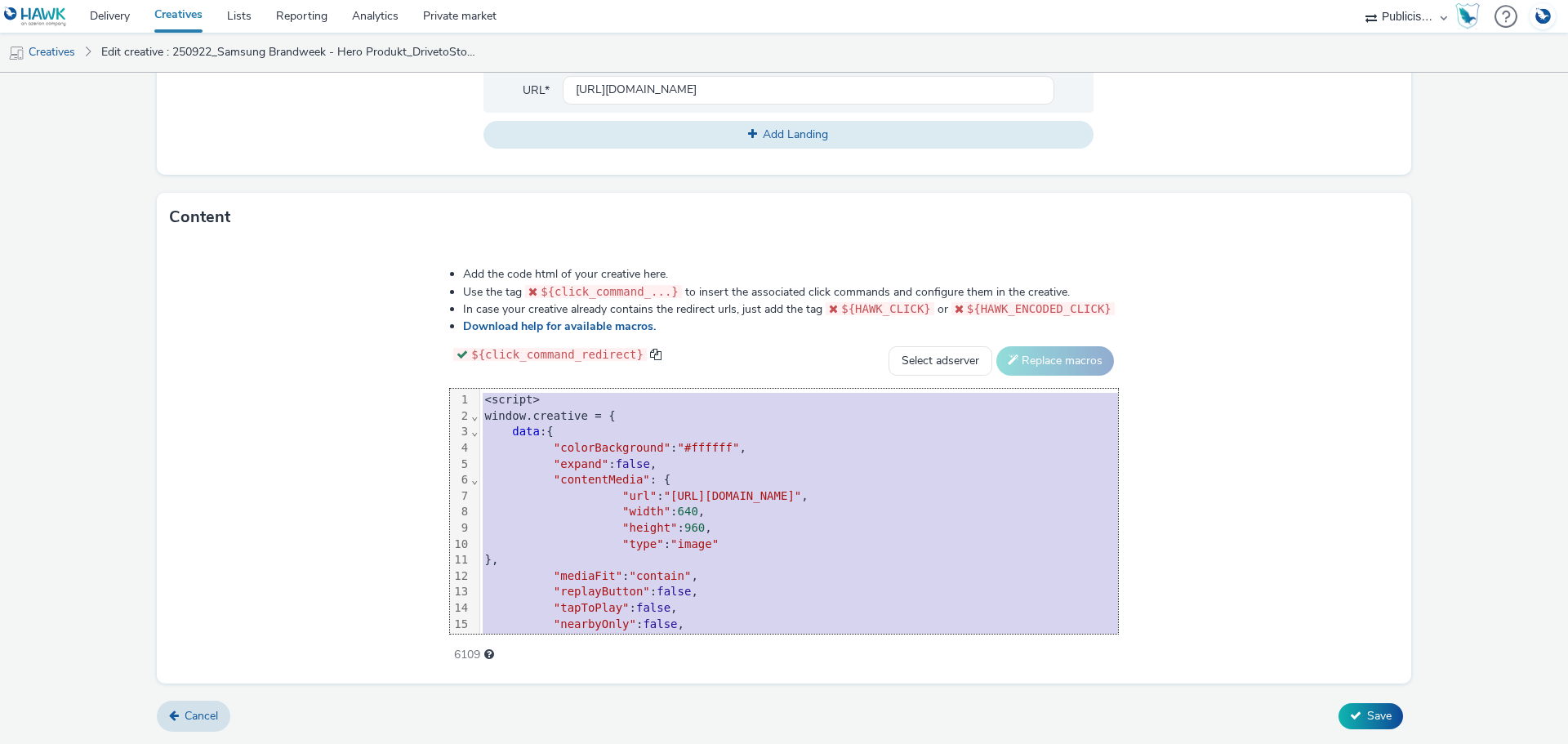
copy div "<script> window.creative = { data :{ "colorBackground" : "#ffffff" , "expand" :…"
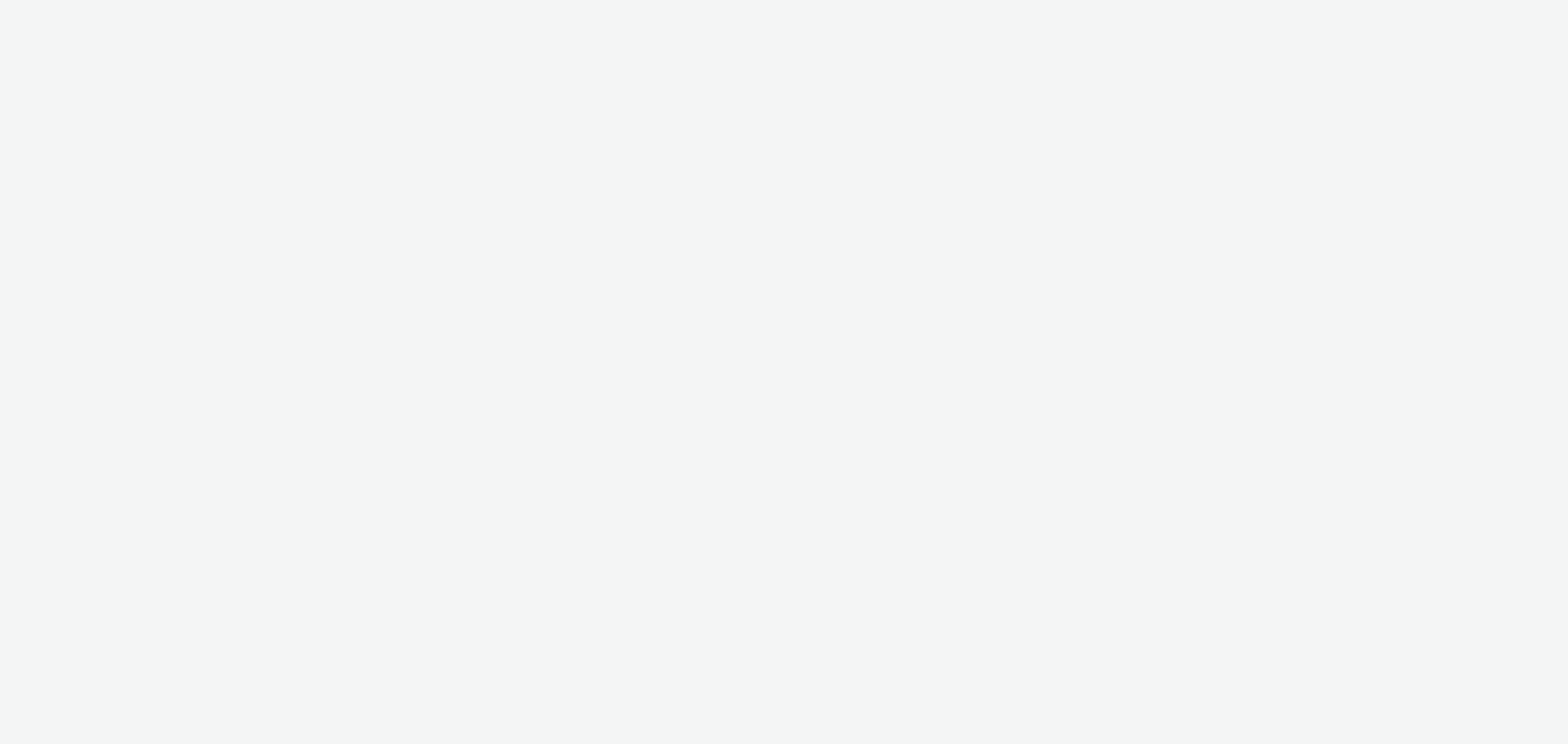
select select "a1548b1e-0fde-418e-992c-2e089afb3761"
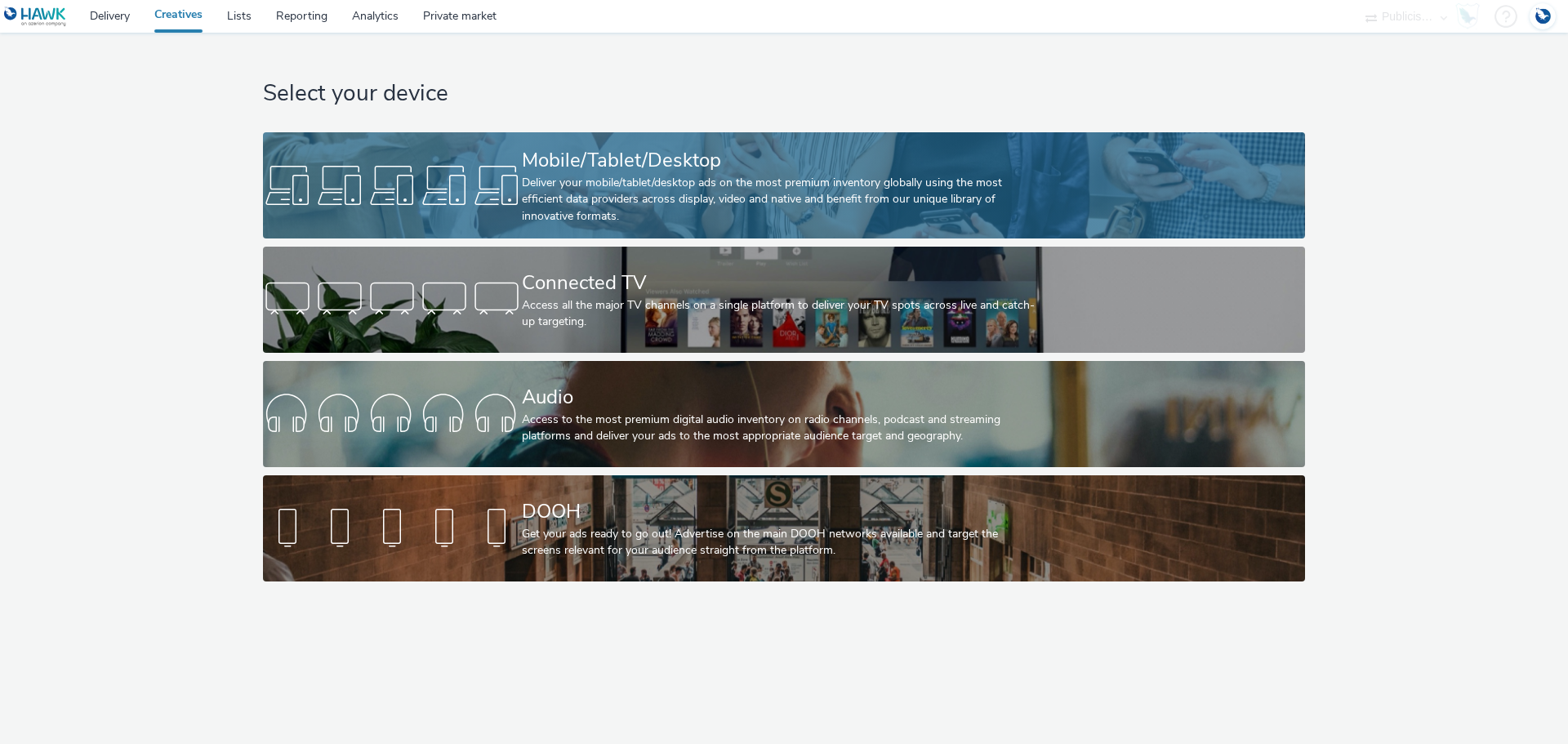
click at [614, 162] on div "Mobile/Tablet/Desktop" at bounding box center [780, 160] width 517 height 29
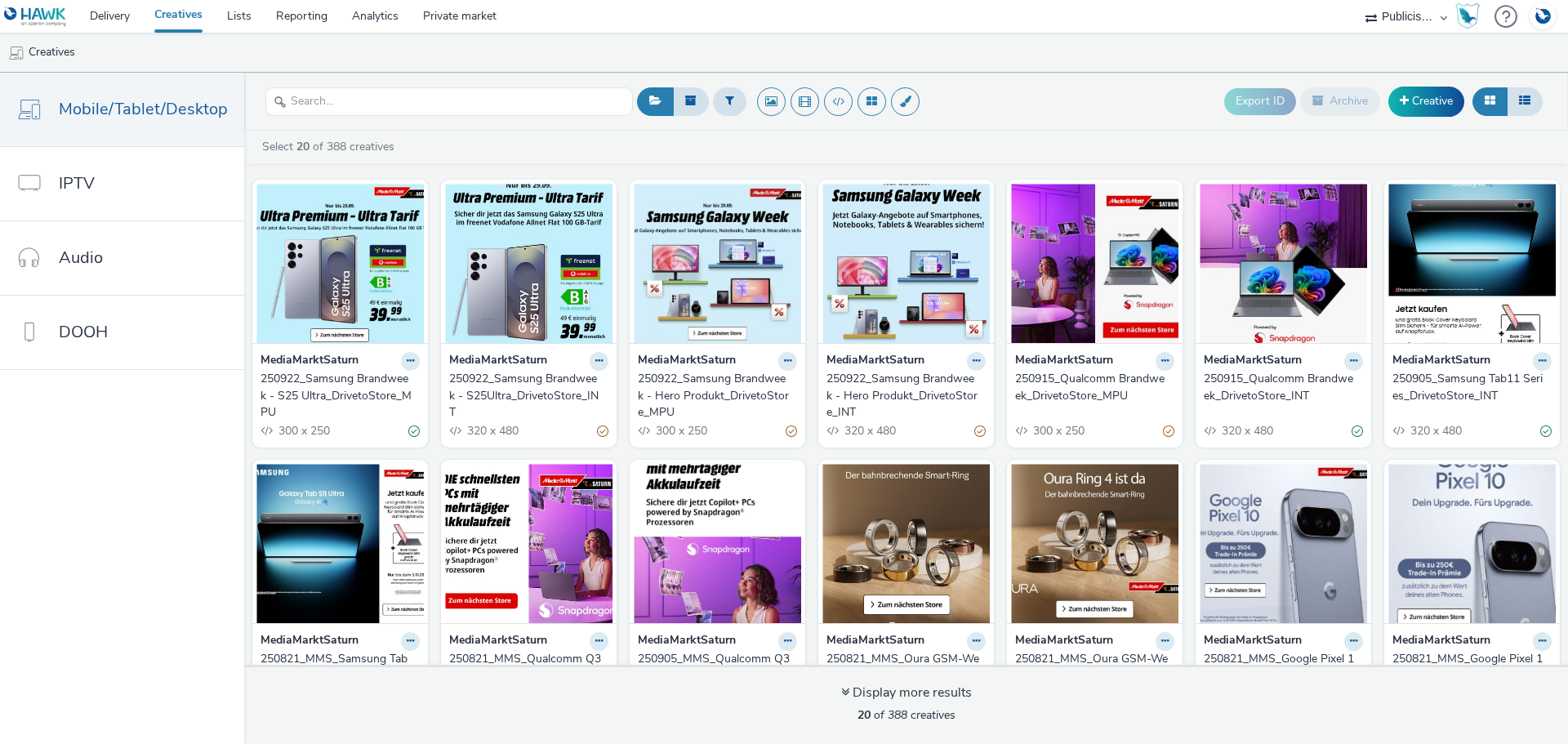
click at [334, 385] on div "250922_Samsung Brandweek - S25 Ultra_DrivetoStore_MPU" at bounding box center [336, 395] width 152 height 49
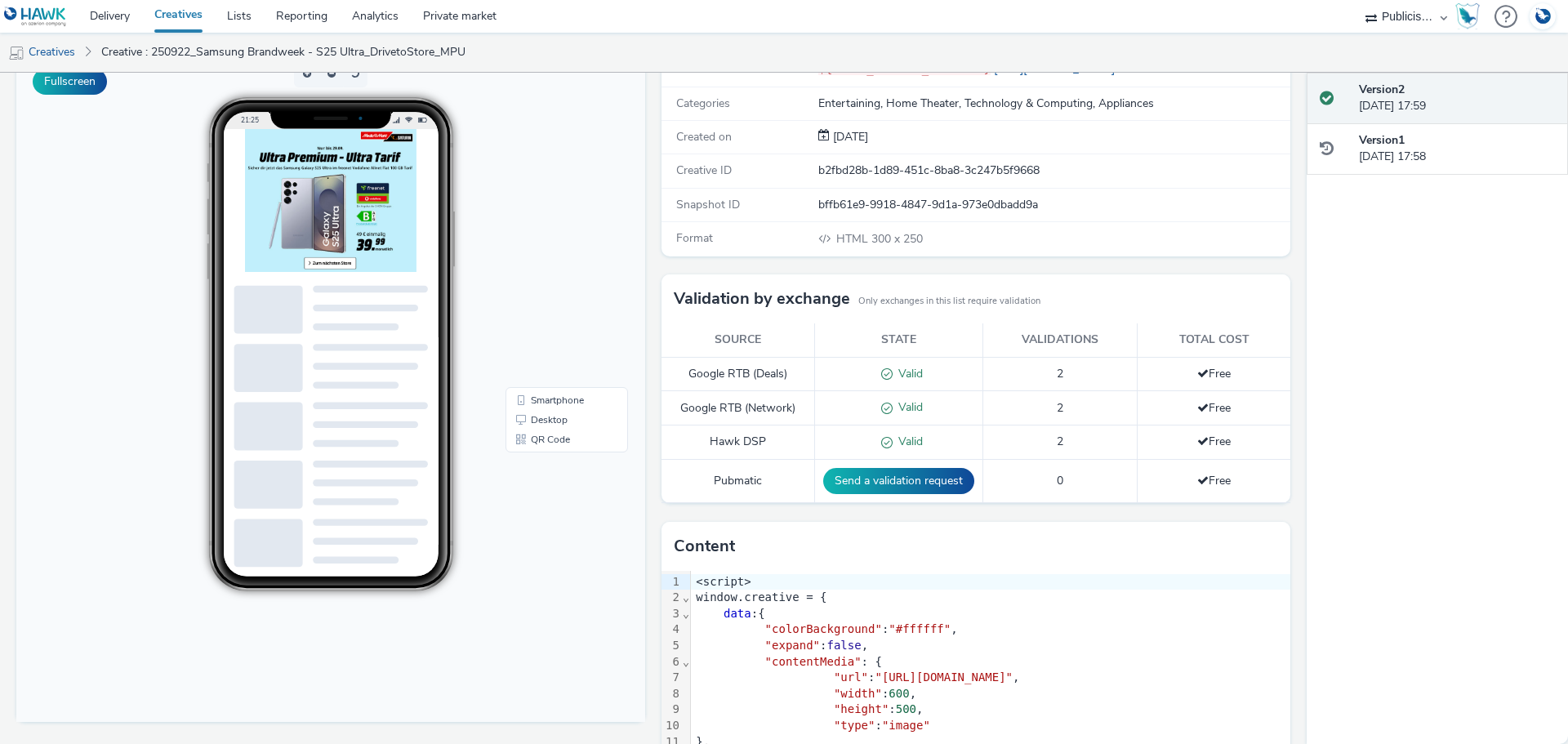
scroll to position [67, 0]
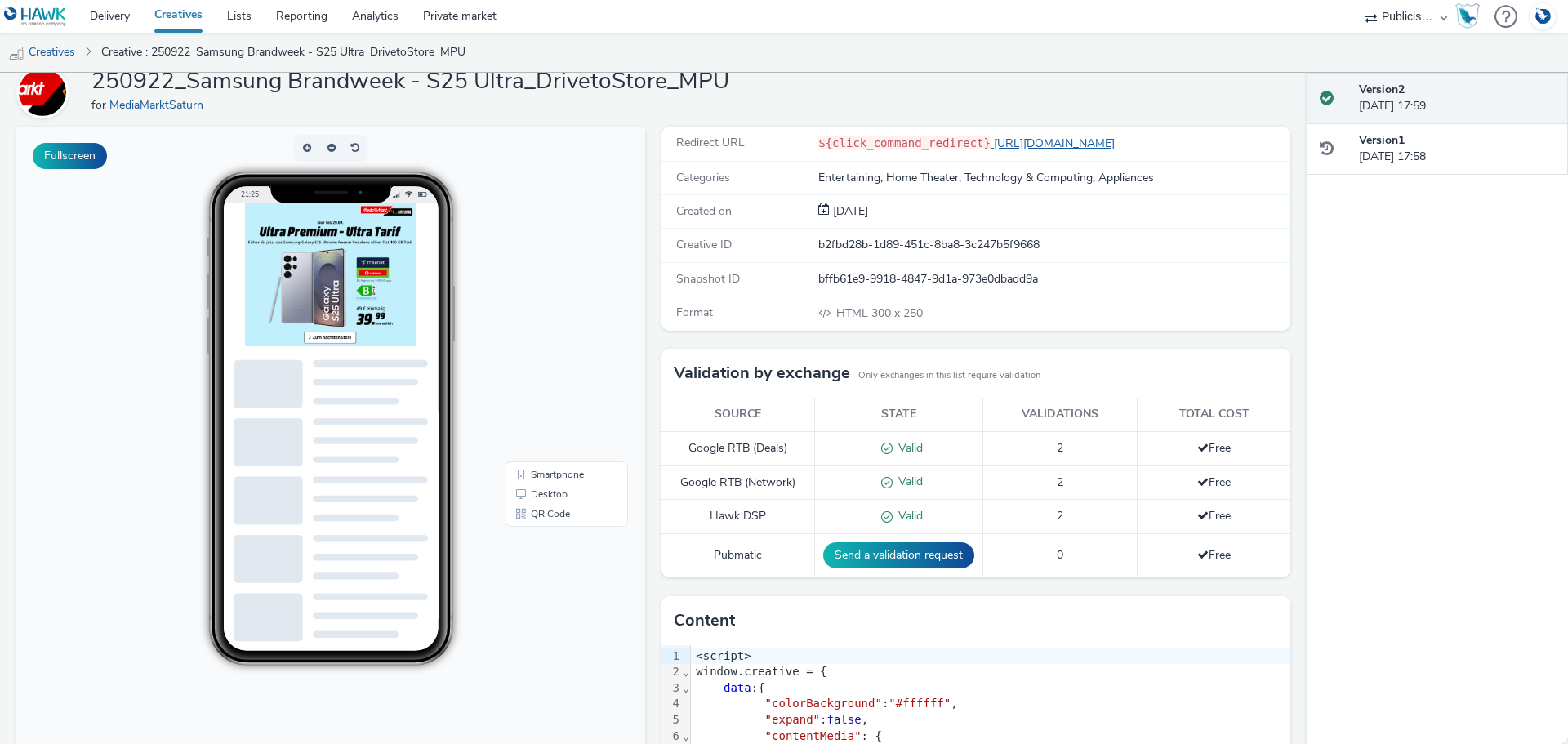
drag, startPoint x: 1140, startPoint y: 149, endPoint x: 971, endPoint y: 147, distance: 169.0
click at [971, 147] on div "${click_command_redirect} https://www.mediamarkt.de/" at bounding box center [1053, 143] width 470 height 17
copy link "[URL][DOMAIN_NAME]"
